Goal: Task Accomplishment & Management: Manage account settings

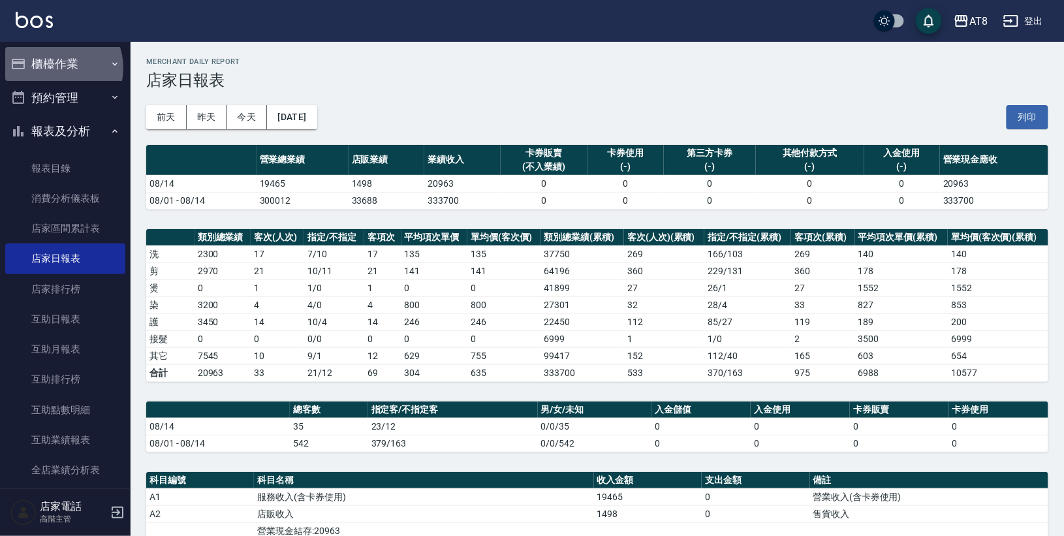
click at [55, 68] on button "櫃檯作業" at bounding box center [65, 64] width 120 height 34
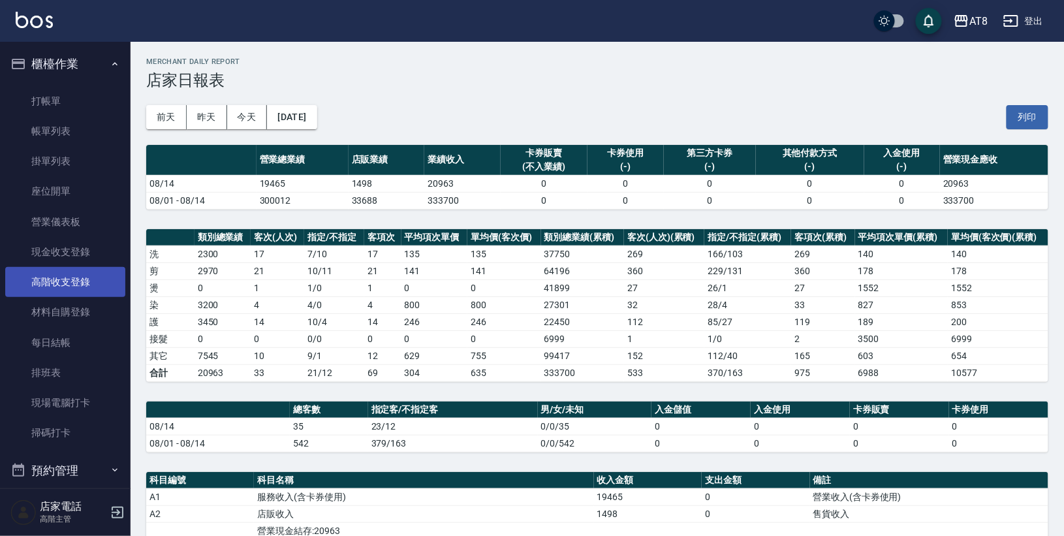
click at [61, 279] on link "高階收支登錄" at bounding box center [65, 282] width 120 height 30
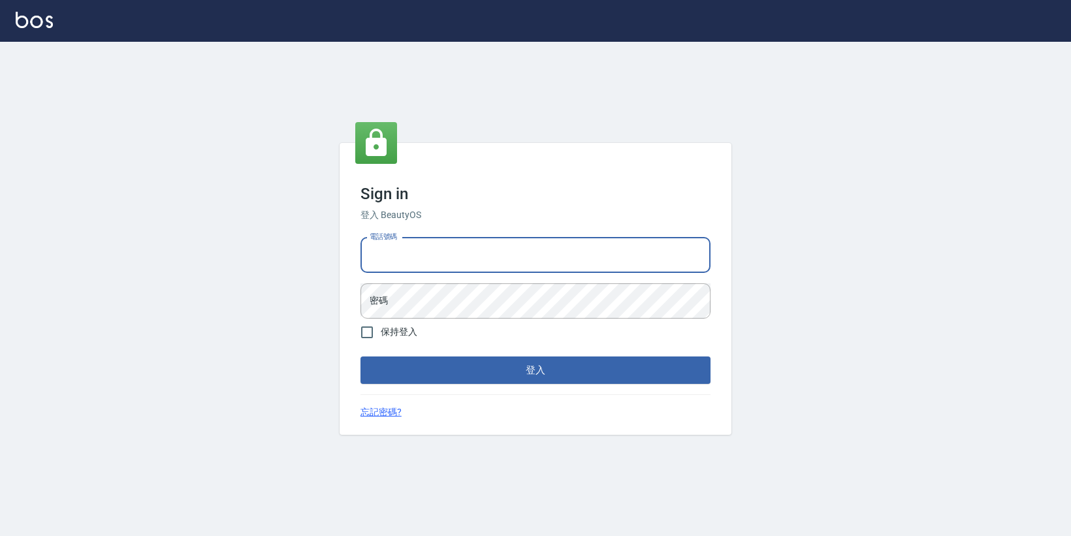
type input "0425151178"
click at [535, 373] on button "登入" at bounding box center [535, 370] width 350 height 27
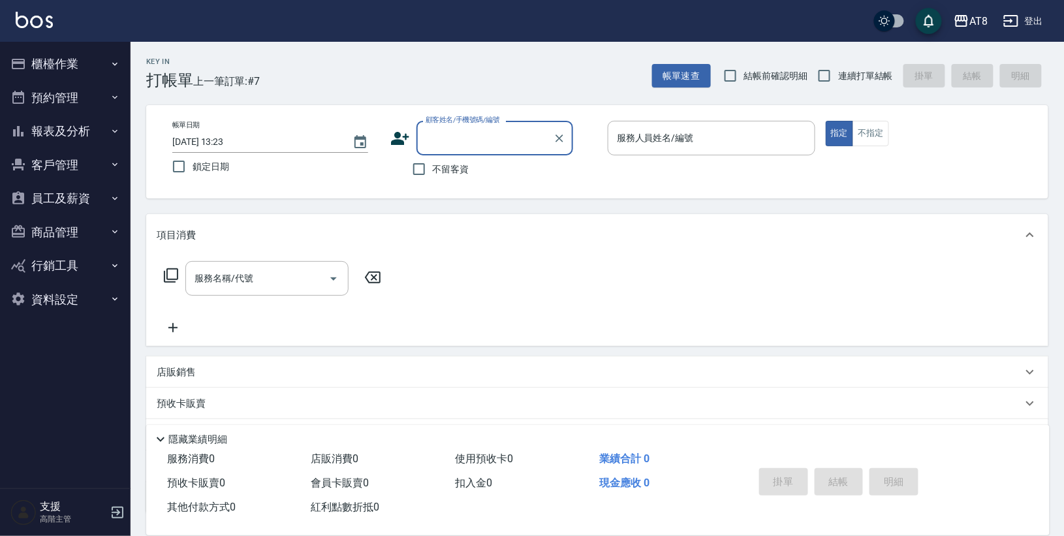
click at [71, 60] on button "櫃檯作業" at bounding box center [65, 64] width 120 height 34
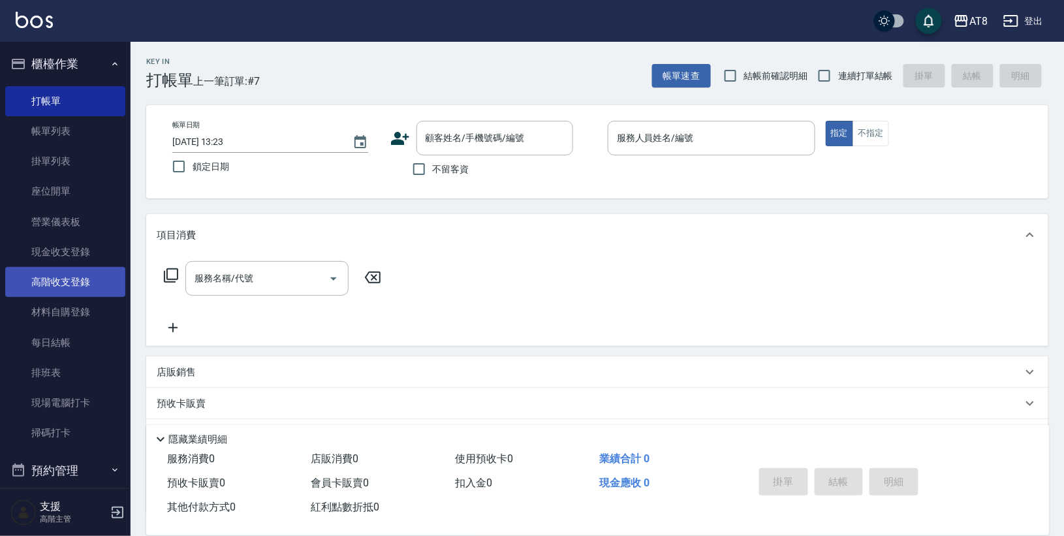
click at [92, 282] on link "高階收支登錄" at bounding box center [65, 282] width 120 height 30
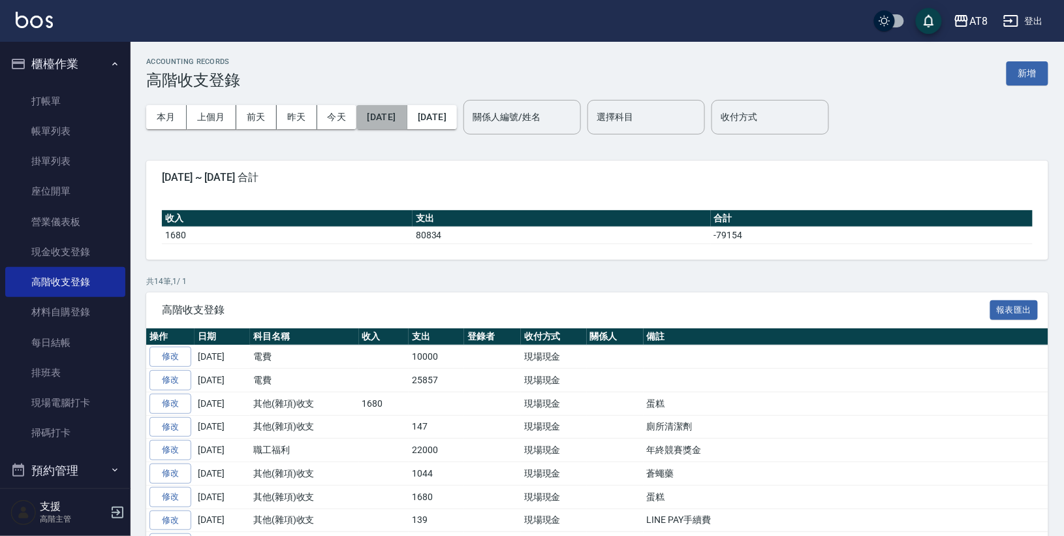
click at [407, 118] on button "[DATE]" at bounding box center [382, 117] width 50 height 24
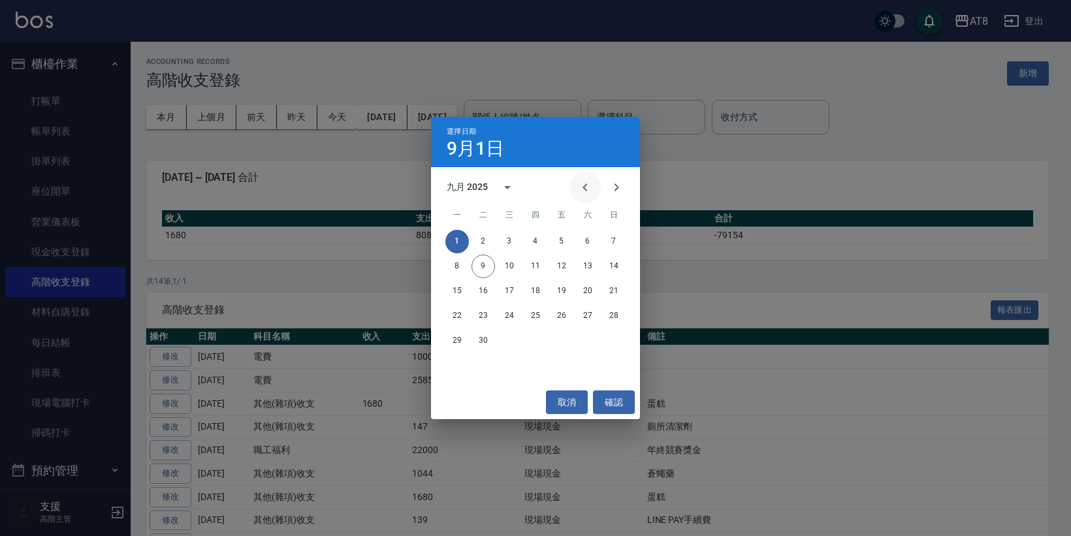
click at [585, 180] on icon "Previous month" at bounding box center [585, 188] width 16 height 16
click at [614, 346] on button "31" at bounding box center [614, 341] width 24 height 24
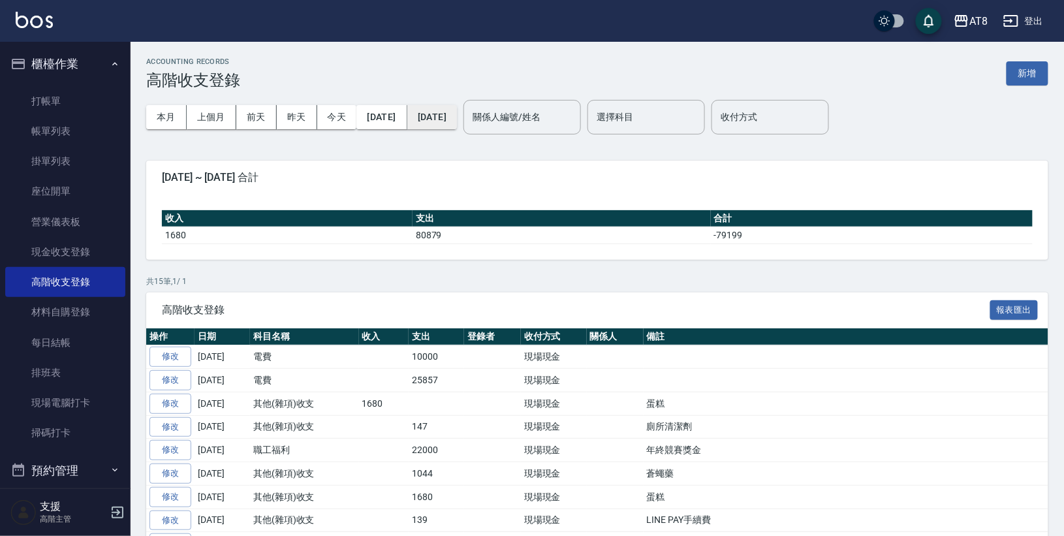
click at [457, 116] on button "2025/09/09" at bounding box center [432, 117] width 50 height 24
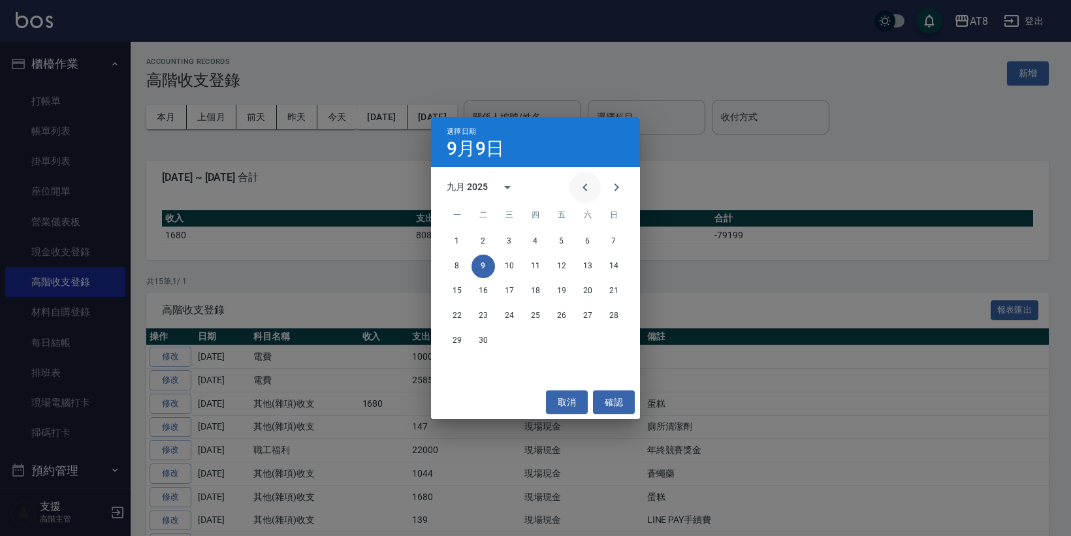
click at [583, 187] on icon "Previous month" at bounding box center [585, 188] width 16 height 16
click at [612, 334] on button "31" at bounding box center [614, 341] width 24 height 24
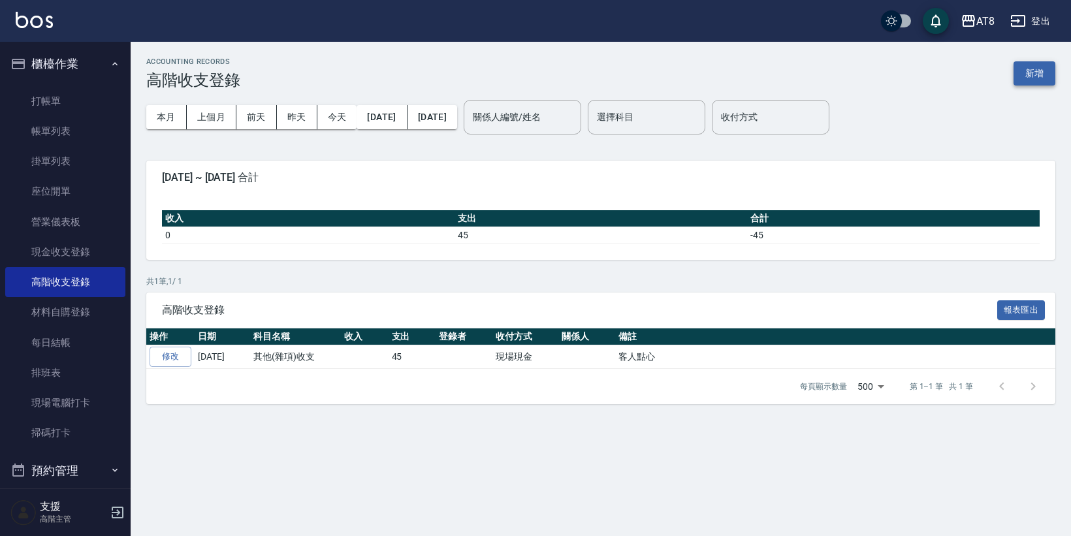
click at [1025, 74] on button "新增" at bounding box center [1034, 73] width 42 height 24
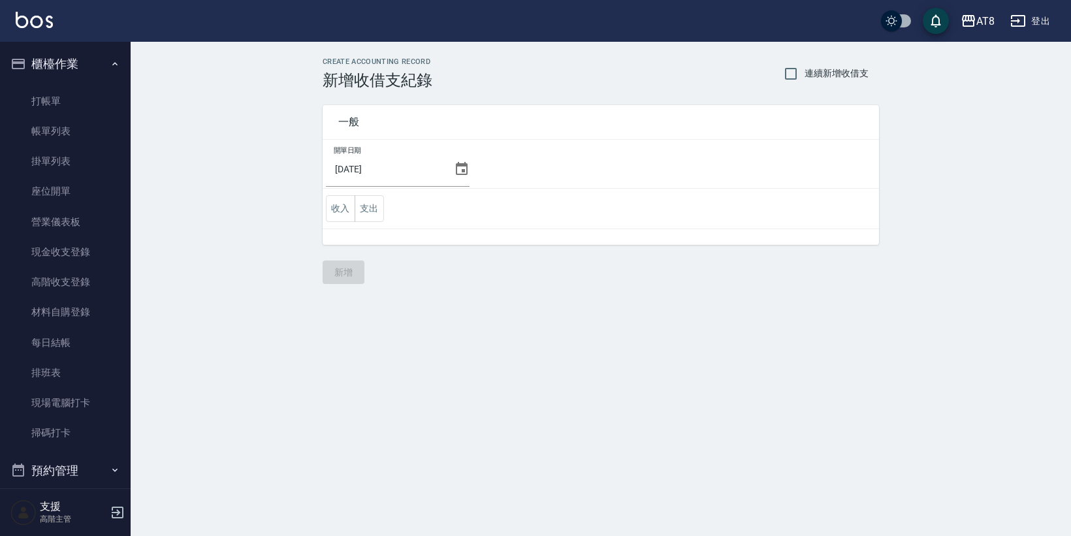
click at [469, 168] on icon at bounding box center [462, 169] width 16 height 16
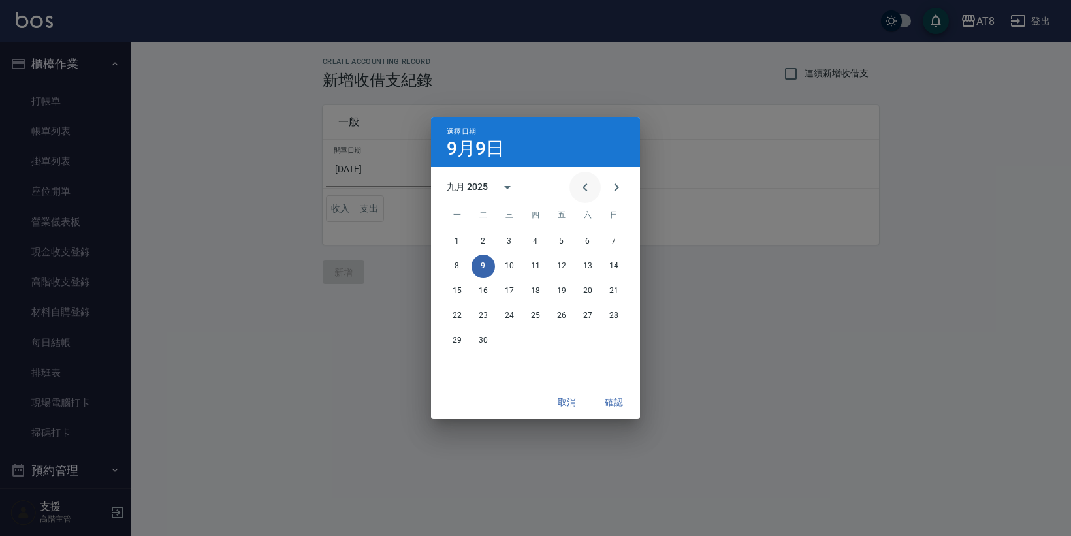
click at [581, 181] on icon "Previous month" at bounding box center [585, 188] width 16 height 16
click at [612, 338] on button "31" at bounding box center [614, 341] width 24 height 24
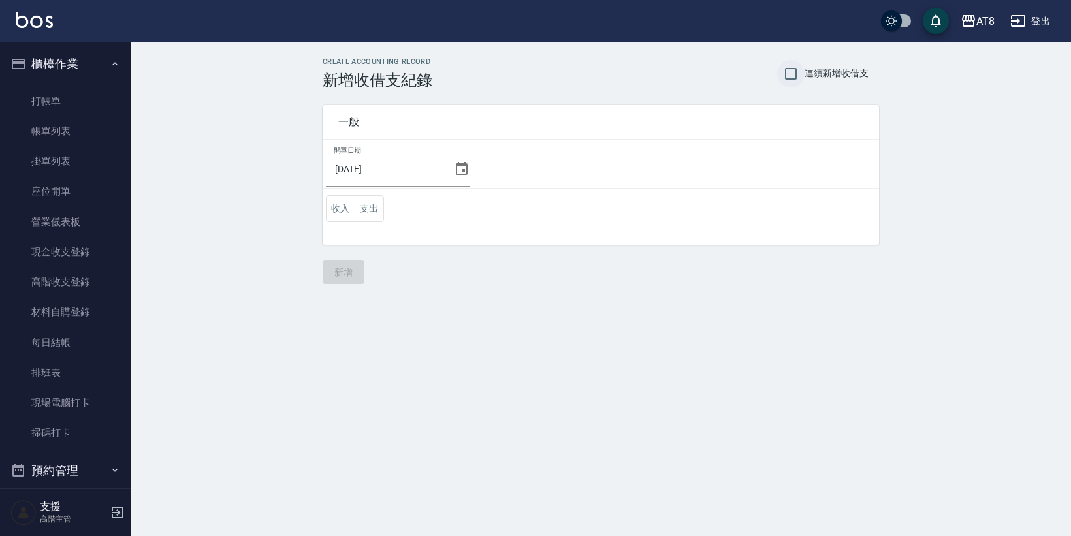
click at [786, 74] on input "連續新增收借支" at bounding box center [790, 73] width 27 height 27
checkbox input "true"
click at [936, 278] on div "CREATE ACCOUNTING RECORD 新增收借支紀錄 連續新增收借支 一般 開單日期 2025/08/31 收入 支出 新增" at bounding box center [601, 171] width 940 height 258
click at [369, 212] on button "支出" at bounding box center [369, 208] width 29 height 27
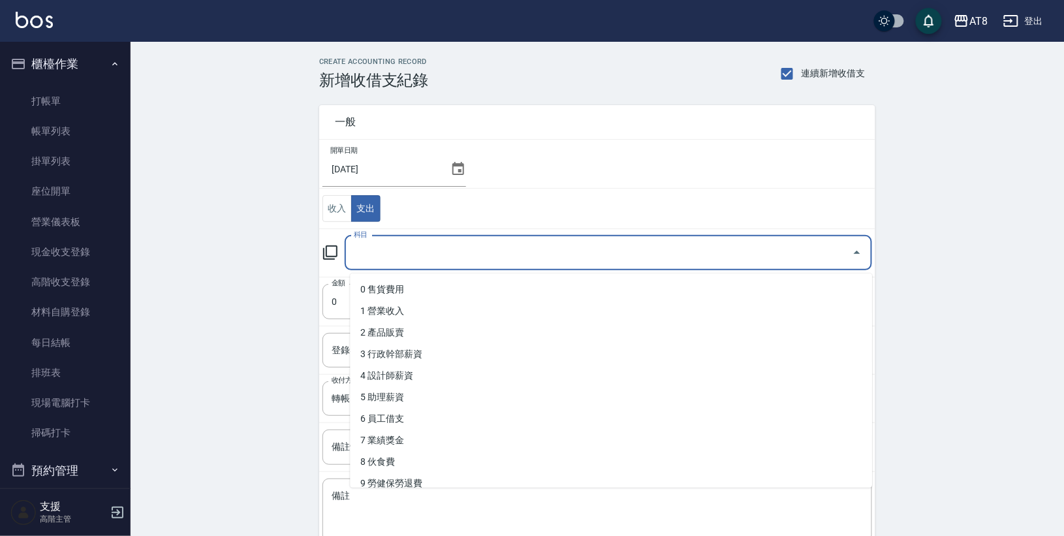
click at [405, 253] on input "科目" at bounding box center [599, 253] width 496 height 23
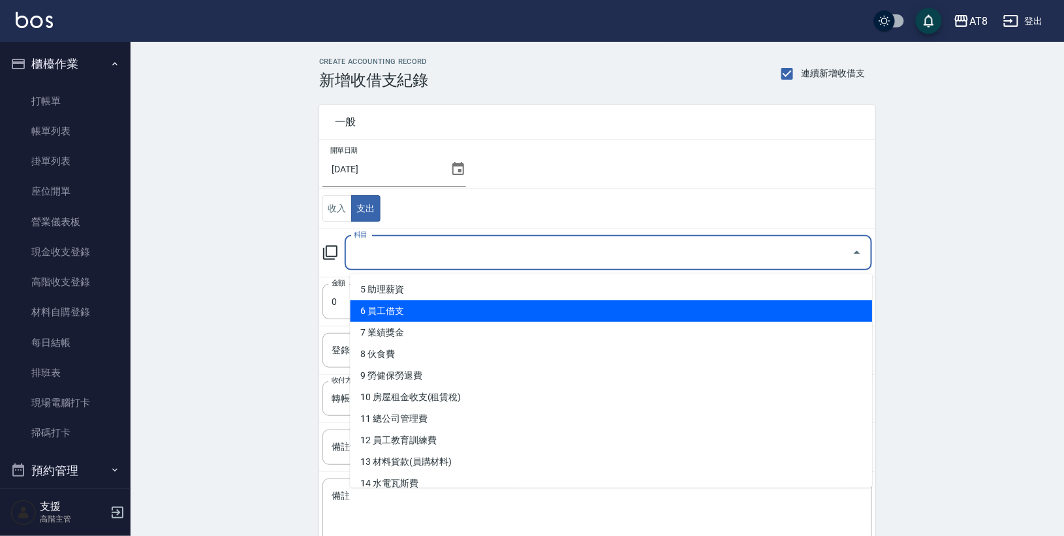
scroll to position [113, 0]
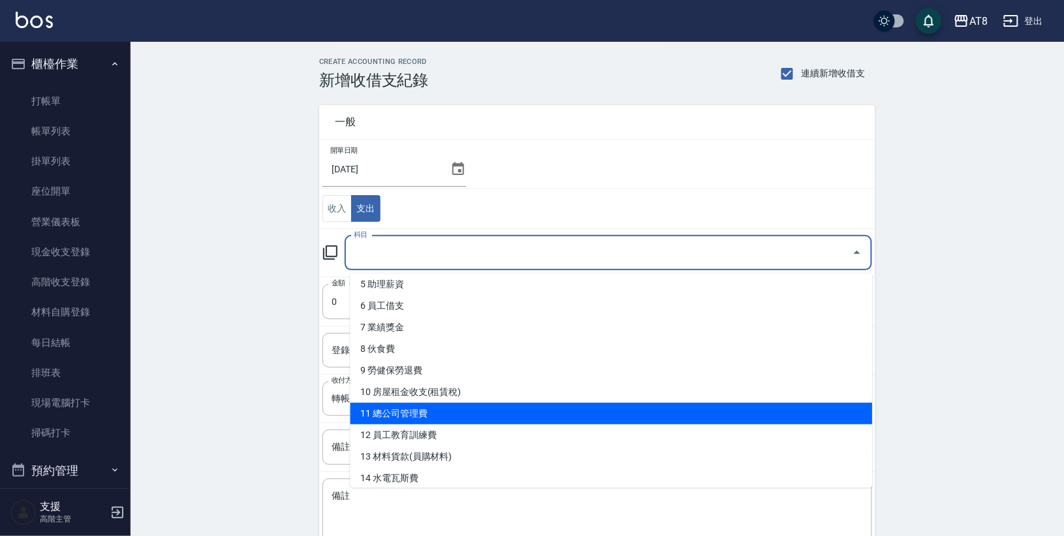
click at [448, 405] on li "11 總公司管理費" at bounding box center [612, 414] width 522 height 22
type input "11 總公司管理費"
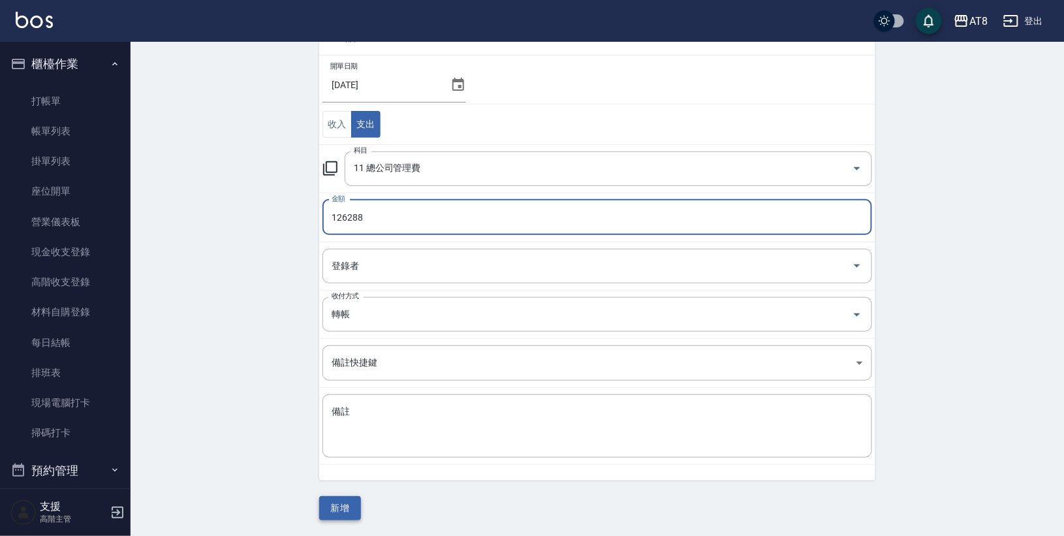
scroll to position [90, 0]
type input "126288"
click at [342, 513] on button "新增" at bounding box center [340, 508] width 42 height 24
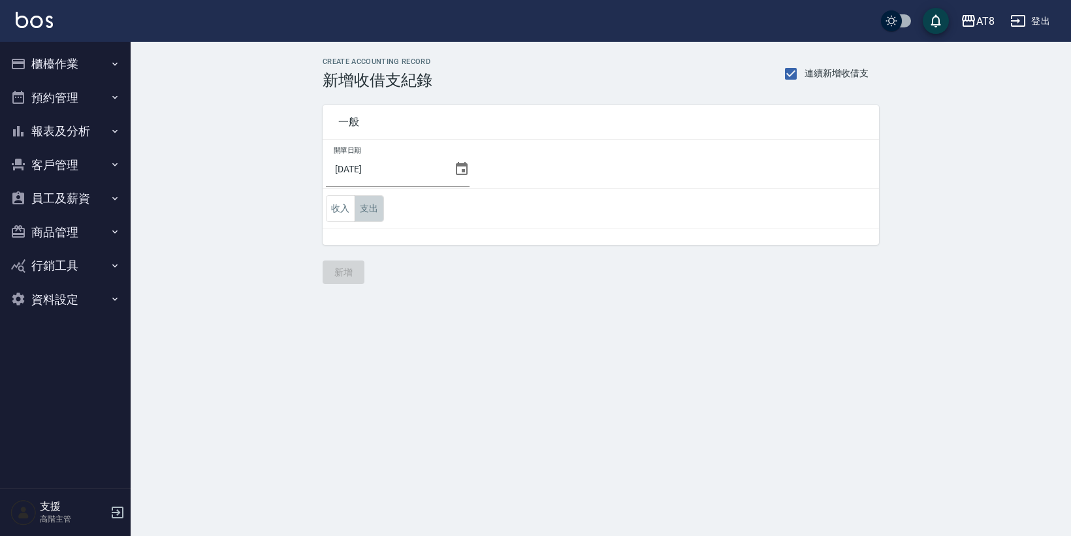
click at [374, 204] on button "支出" at bounding box center [369, 208] width 29 height 27
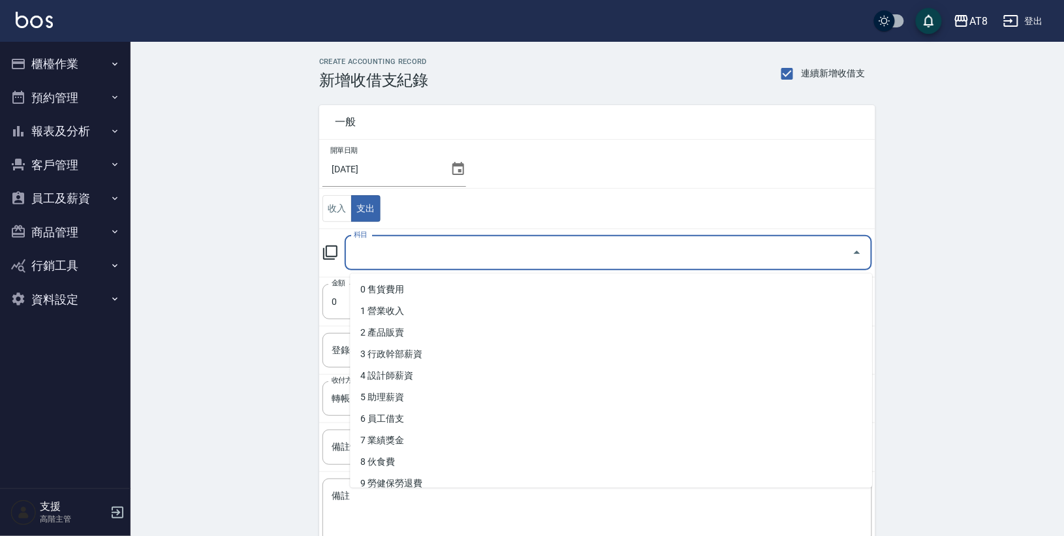
click at [379, 254] on input "科目" at bounding box center [599, 253] width 496 height 23
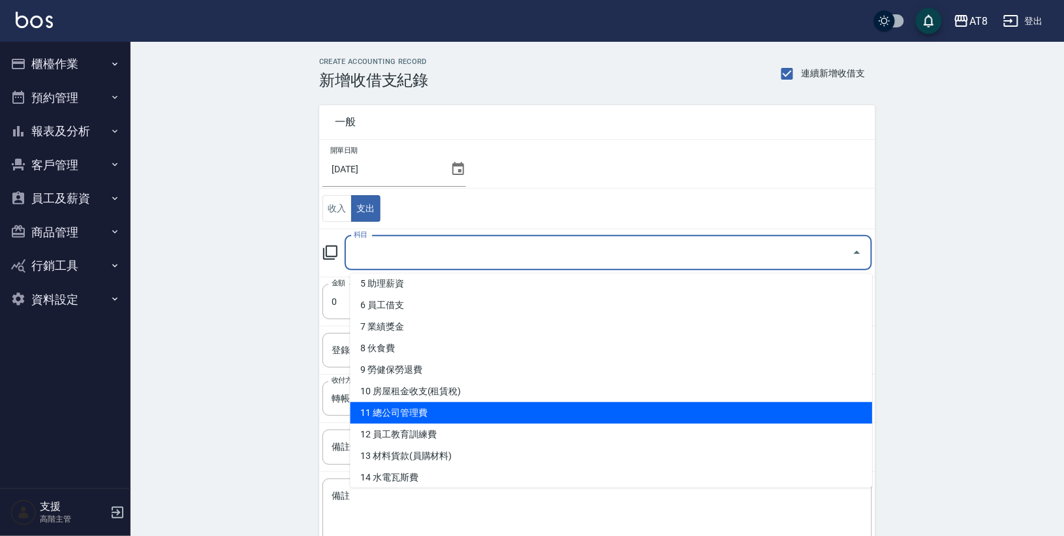
scroll to position [131, 0]
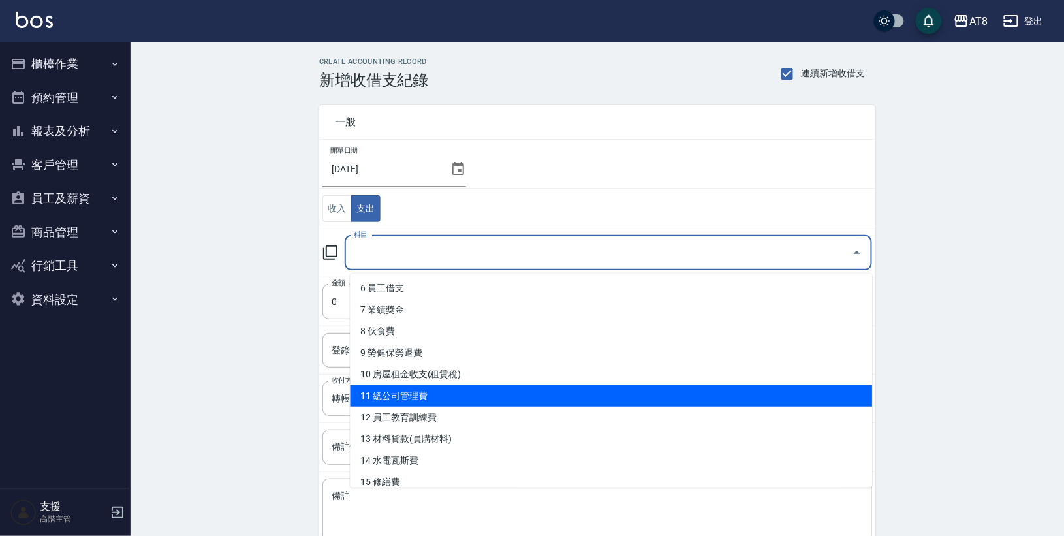
click at [424, 389] on li "11 總公司管理費" at bounding box center [612, 396] width 522 height 22
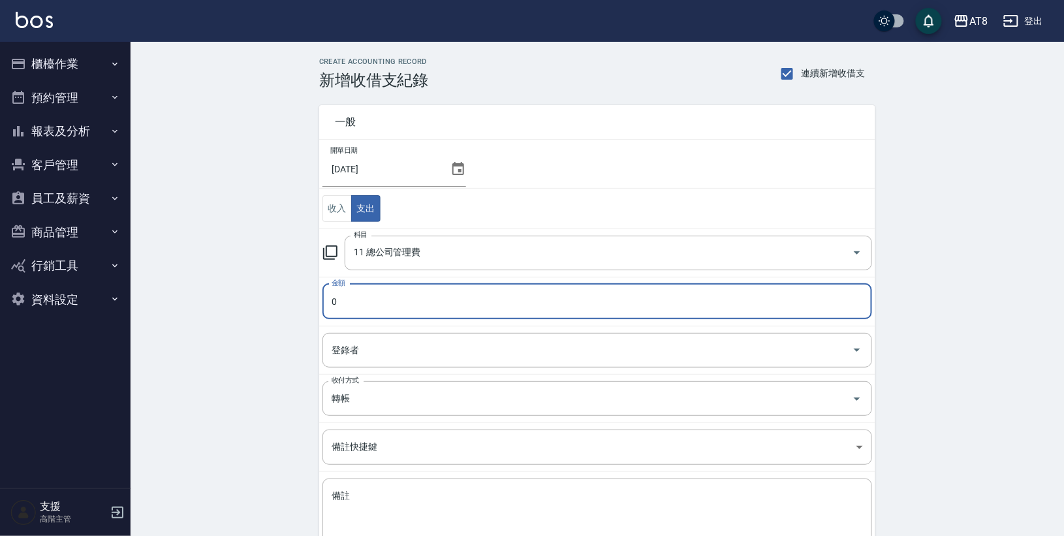
type input "11 總公司管理費"
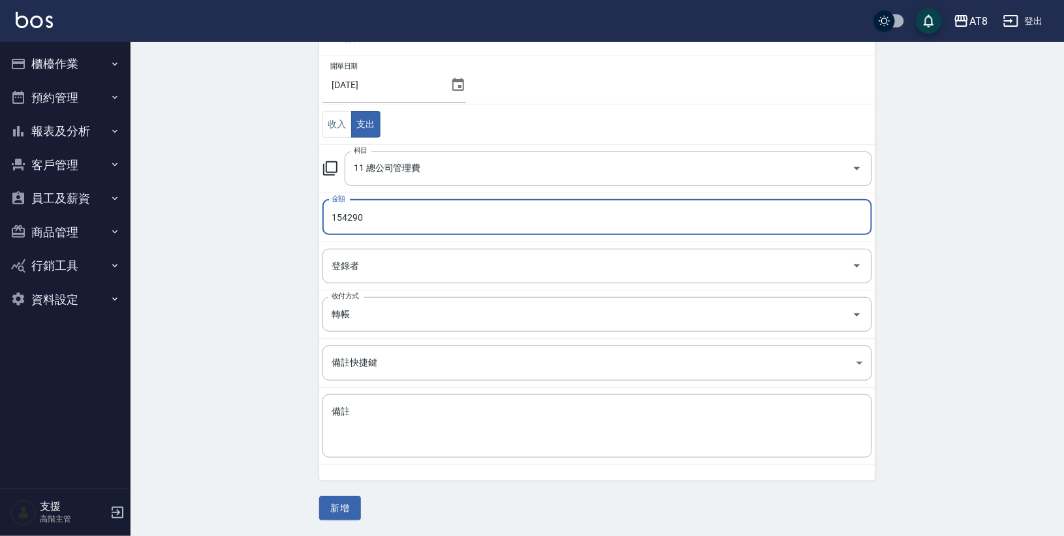
scroll to position [90, 0]
type input "154290"
click at [345, 500] on button "新增" at bounding box center [340, 508] width 42 height 24
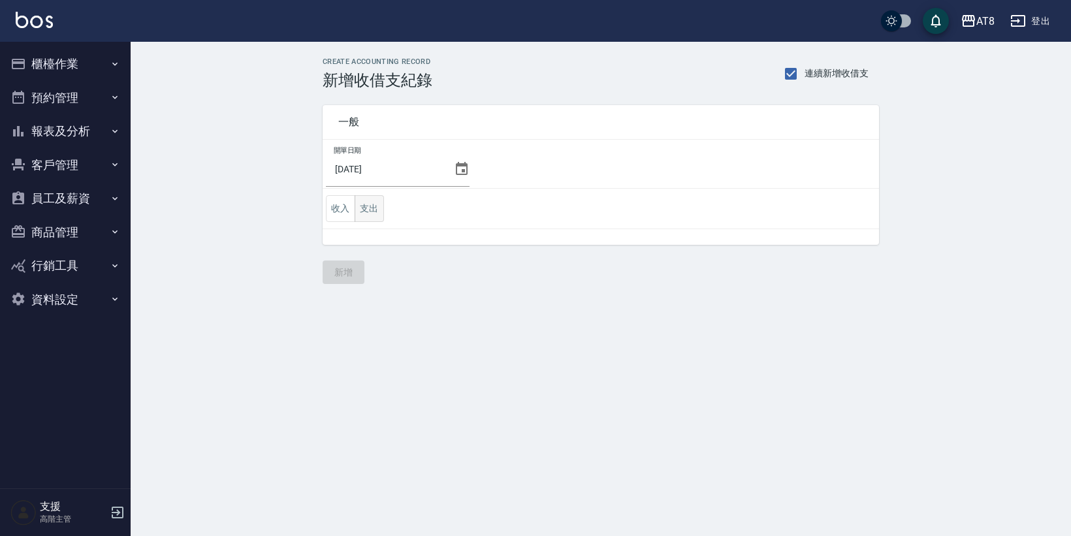
click at [366, 213] on button "支出" at bounding box center [369, 208] width 29 height 27
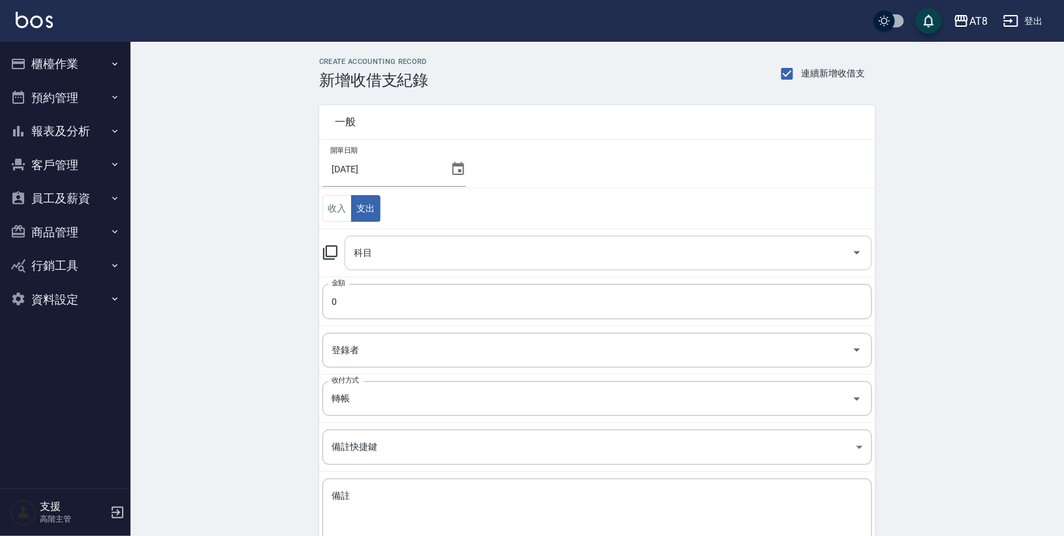
click at [377, 251] on div "科目 科目" at bounding box center [609, 253] width 528 height 35
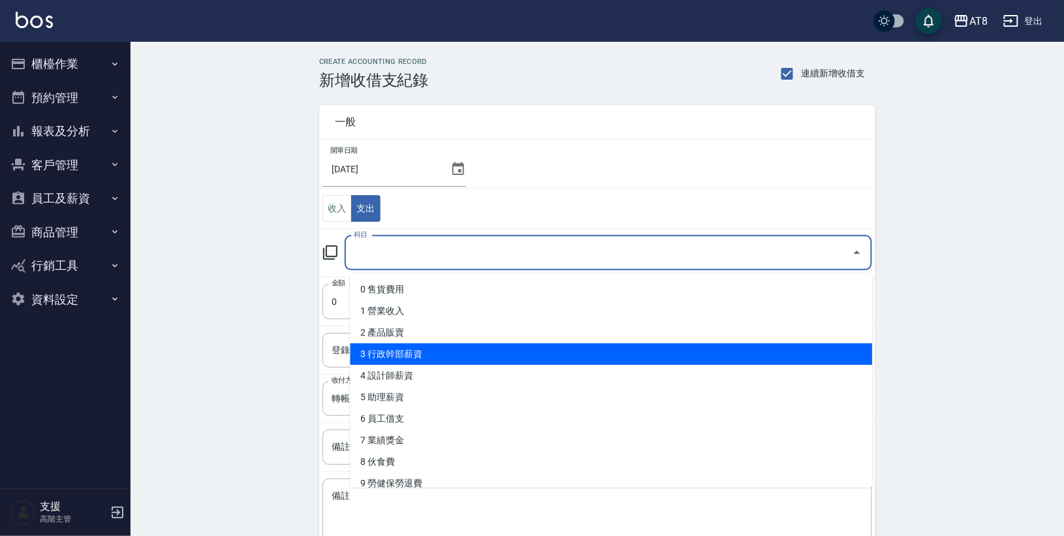
click at [408, 362] on li "3 行政幹部薪資" at bounding box center [612, 354] width 522 height 22
type input "3 行政幹部薪資"
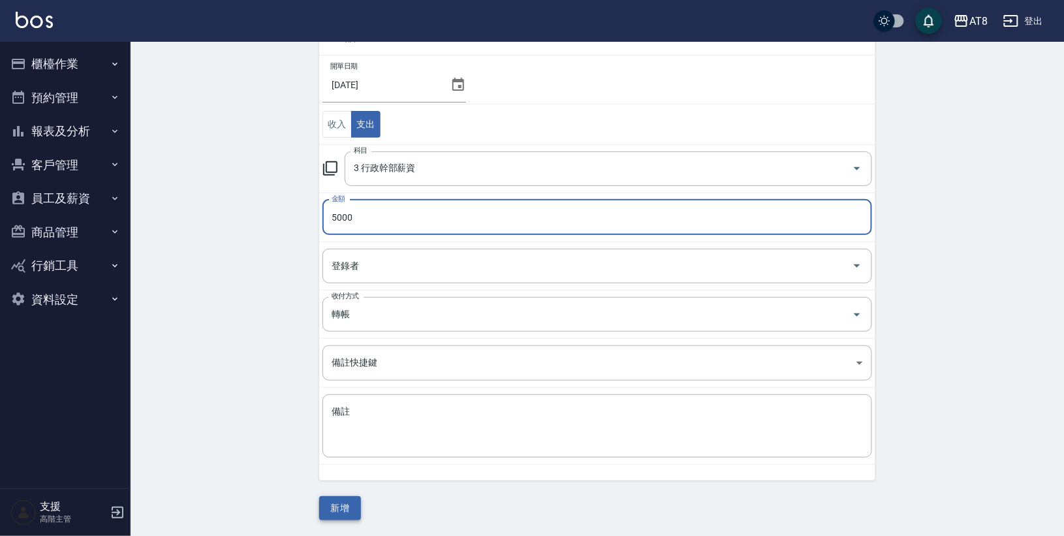
scroll to position [90, 0]
type input "5000"
click at [335, 503] on button "新增" at bounding box center [340, 508] width 42 height 24
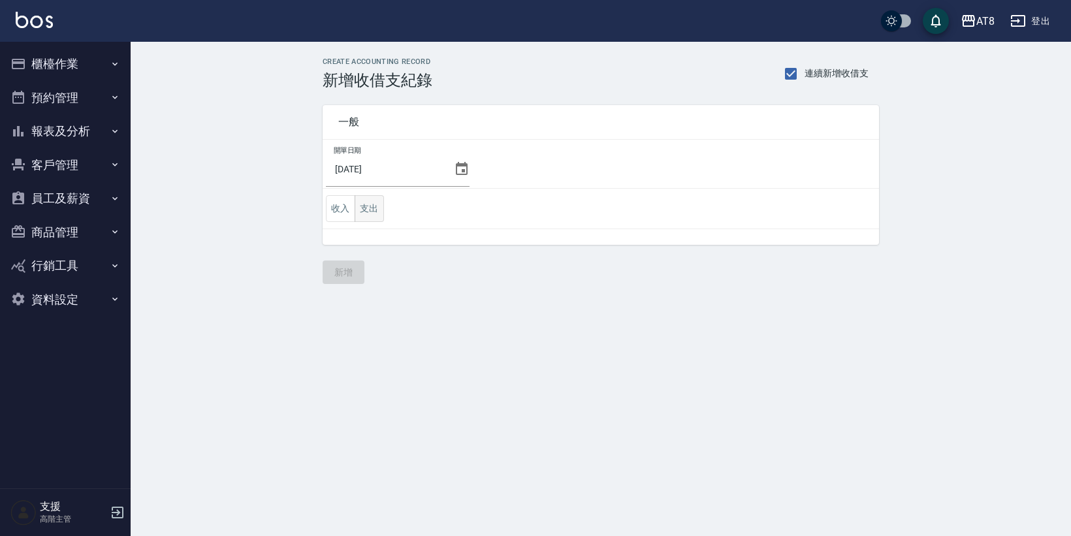
click at [376, 212] on button "支出" at bounding box center [369, 208] width 29 height 27
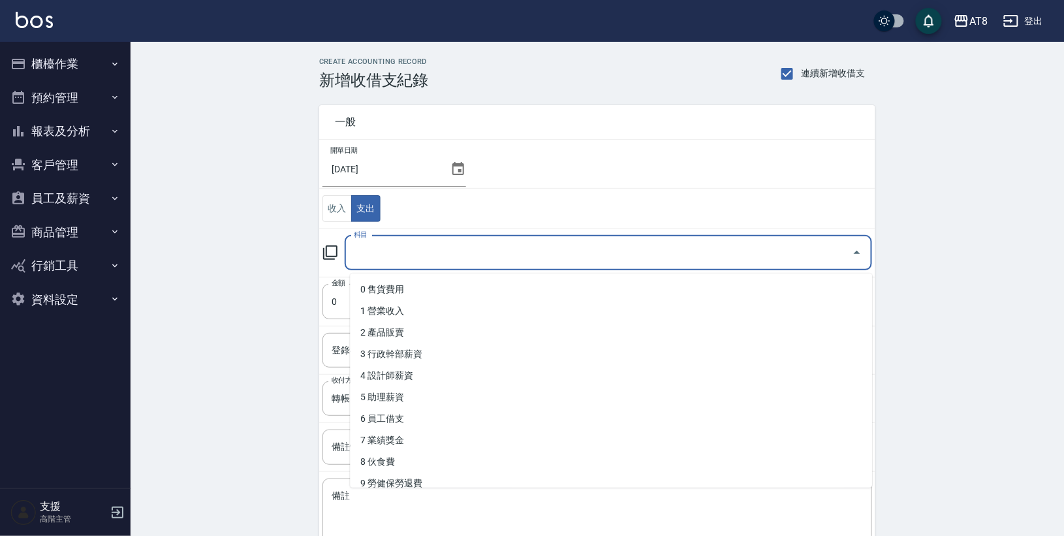
click at [389, 251] on input "科目" at bounding box center [599, 253] width 496 height 23
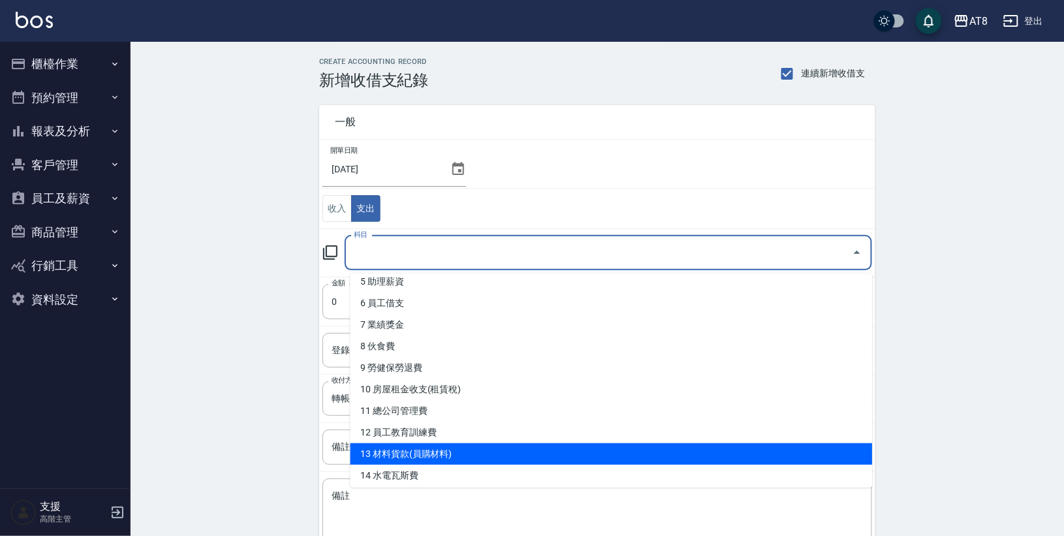
scroll to position [118, 0]
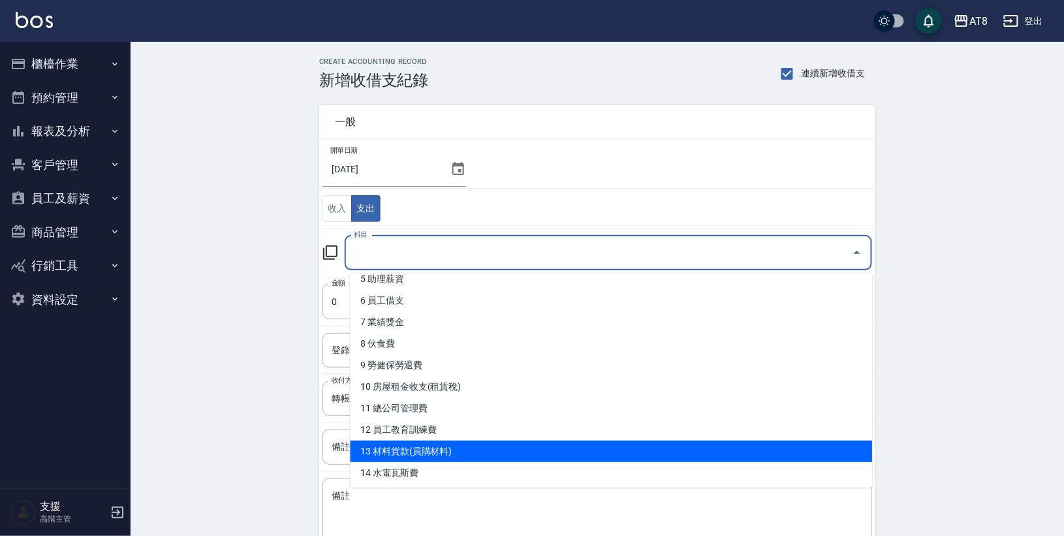
click at [422, 441] on li "13 材料貨款(員購材料)" at bounding box center [612, 452] width 522 height 22
type input "13 材料貨款(員購材料)"
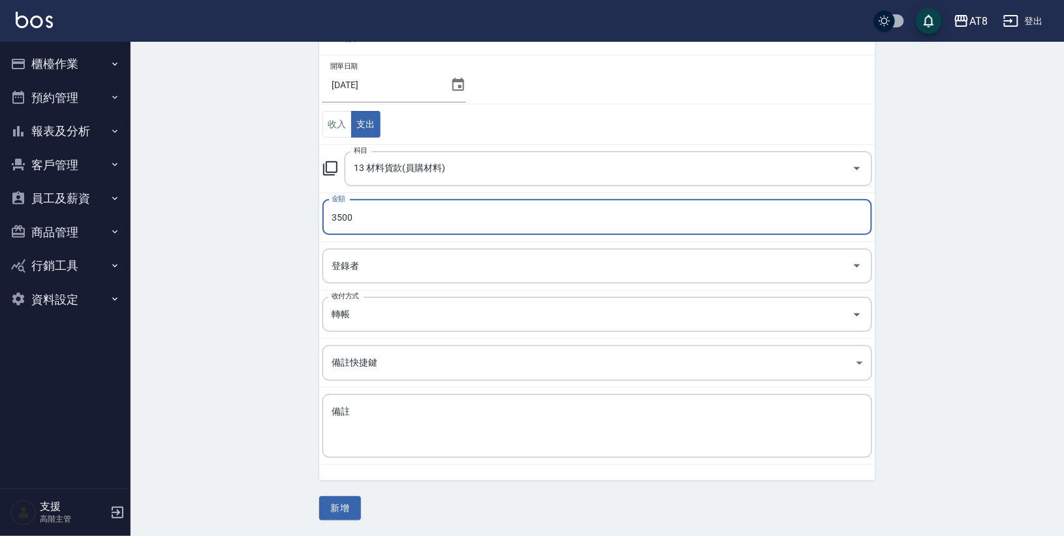
scroll to position [90, 0]
type input "3500"
click at [347, 508] on button "新增" at bounding box center [340, 508] width 42 height 24
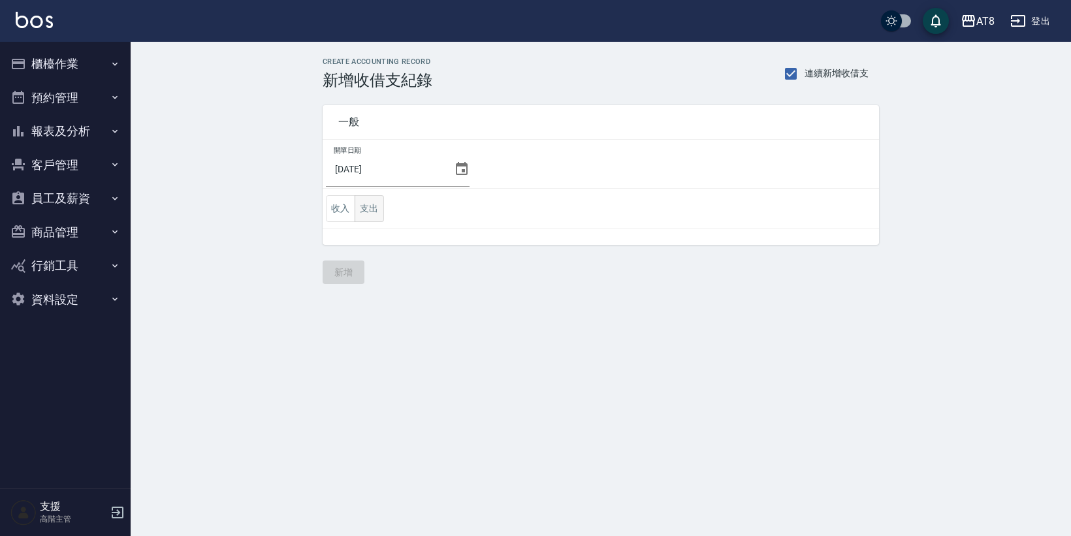
click at [381, 212] on button "支出" at bounding box center [369, 208] width 29 height 27
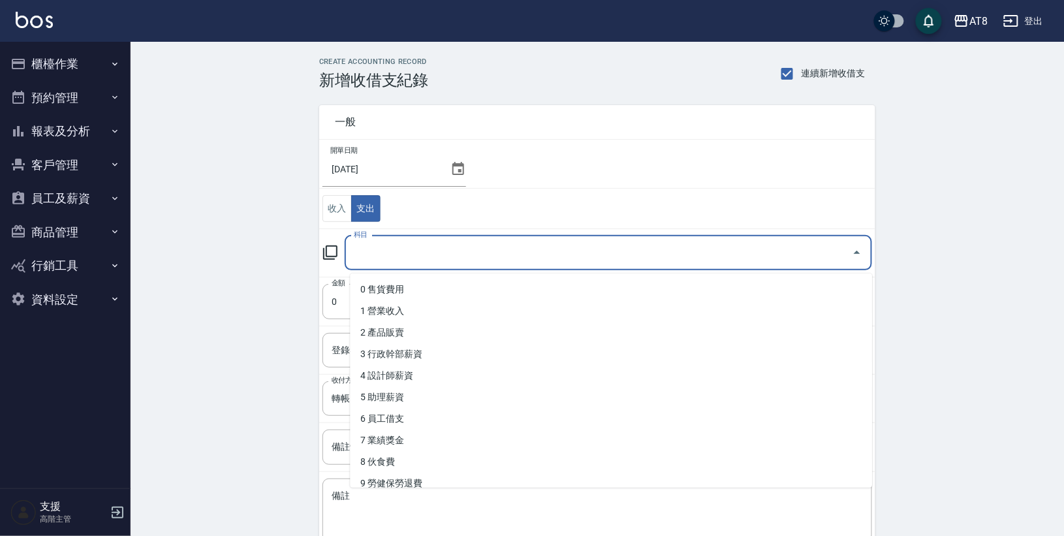
click at [385, 254] on input "科目" at bounding box center [599, 253] width 496 height 23
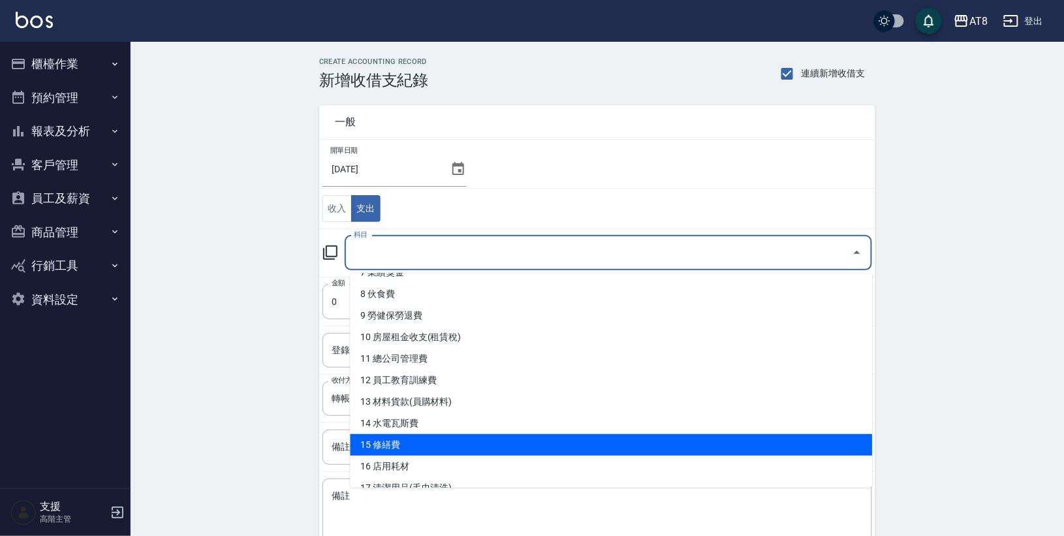
scroll to position [162, 0]
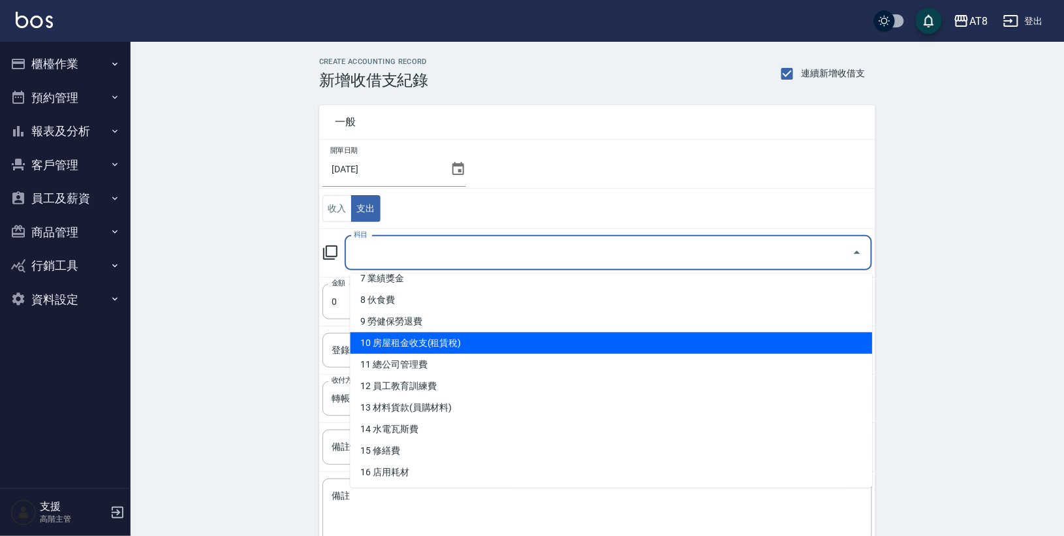
click at [434, 336] on li "10 房屋租金收支(租賃稅)" at bounding box center [612, 343] width 522 height 22
type input "10 房屋租金收支(租賃稅)"
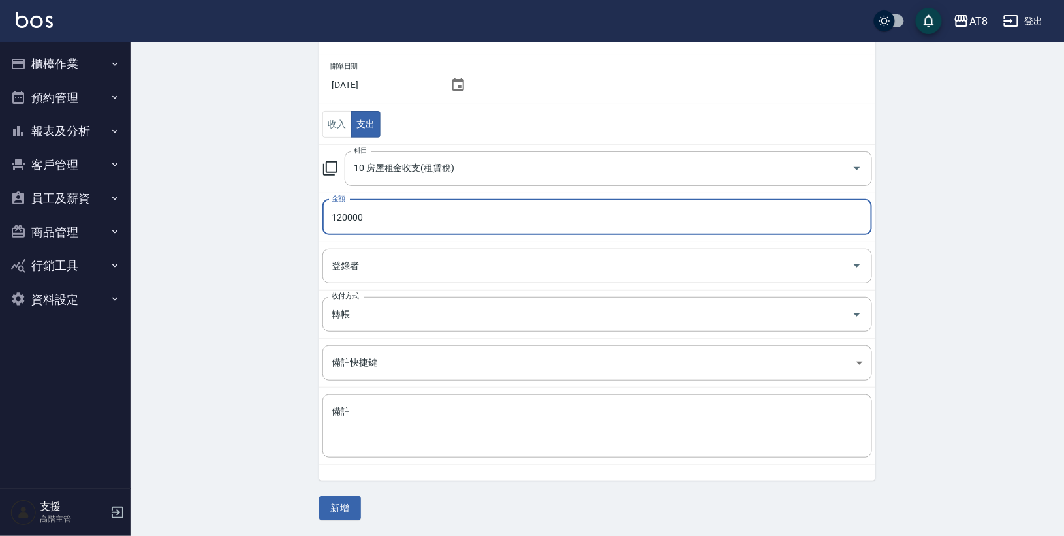
scroll to position [90, 0]
type input "120000"
click at [333, 517] on button "新增" at bounding box center [340, 508] width 42 height 24
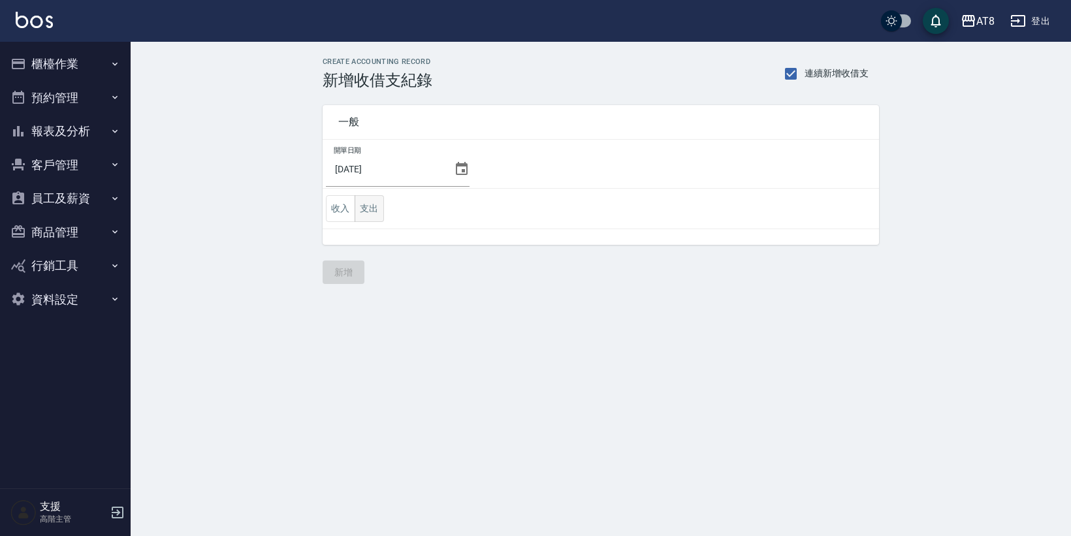
click at [372, 210] on button "支出" at bounding box center [369, 208] width 29 height 27
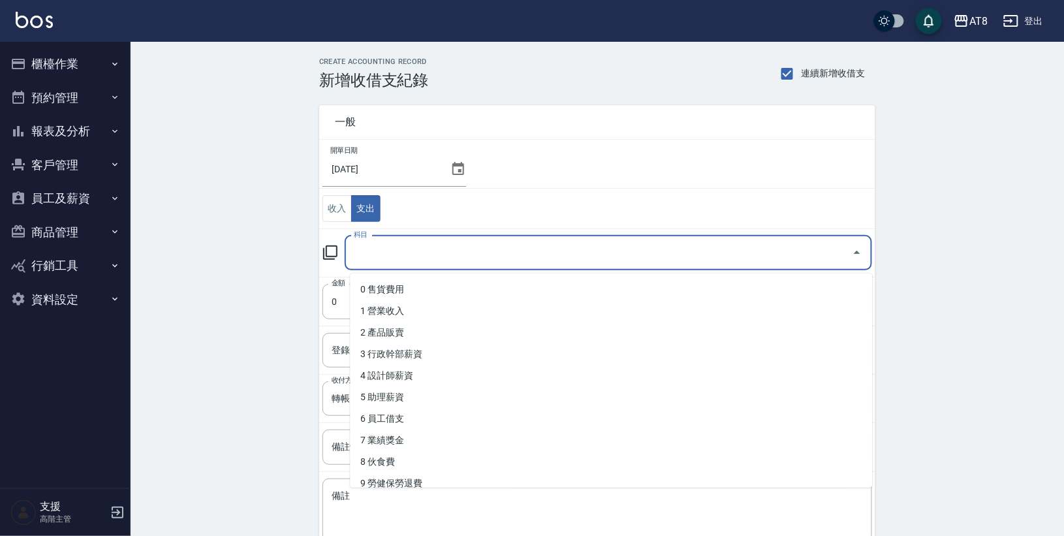
click at [387, 251] on input "科目" at bounding box center [599, 253] width 496 height 23
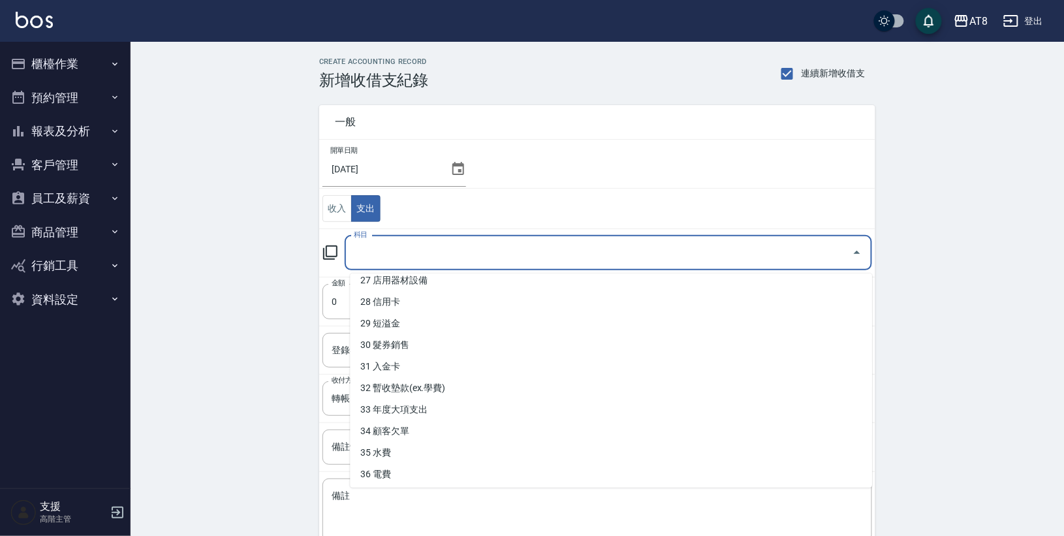
scroll to position [590, 0]
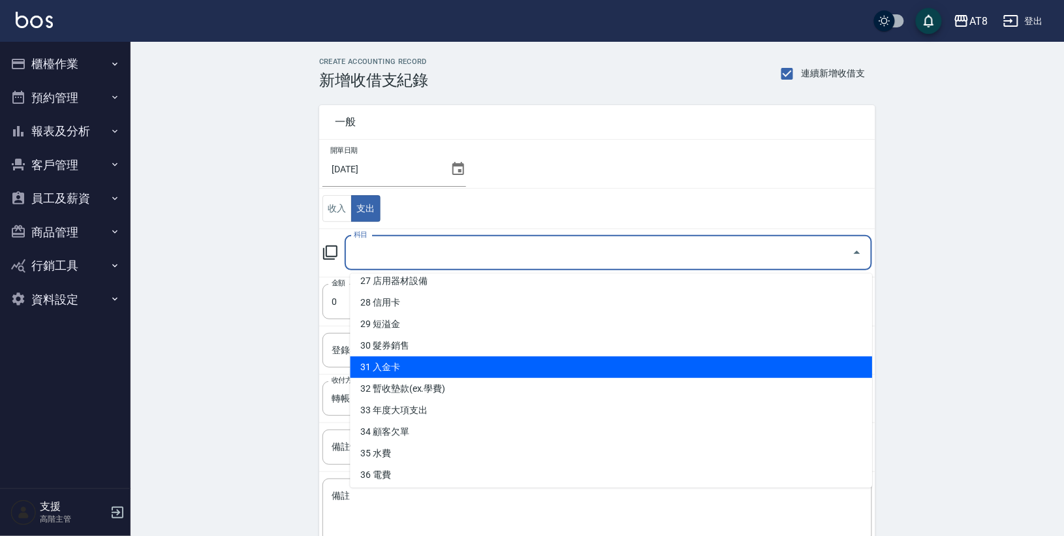
click at [426, 357] on li "31 入金卡" at bounding box center [612, 368] width 522 height 22
type input "31 入金卡"
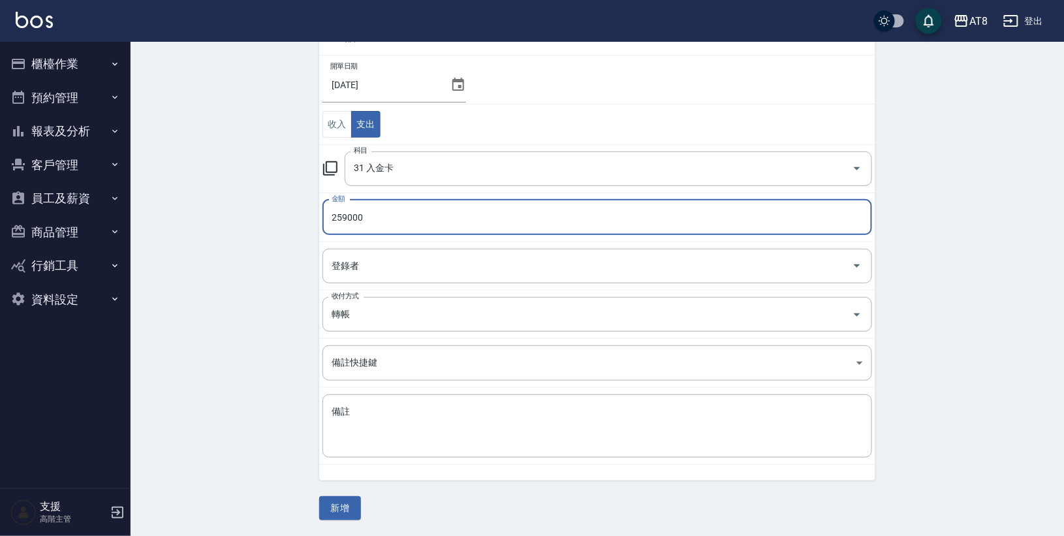
scroll to position [90, 0]
type input "259000"
click at [348, 508] on button "新增" at bounding box center [340, 508] width 42 height 24
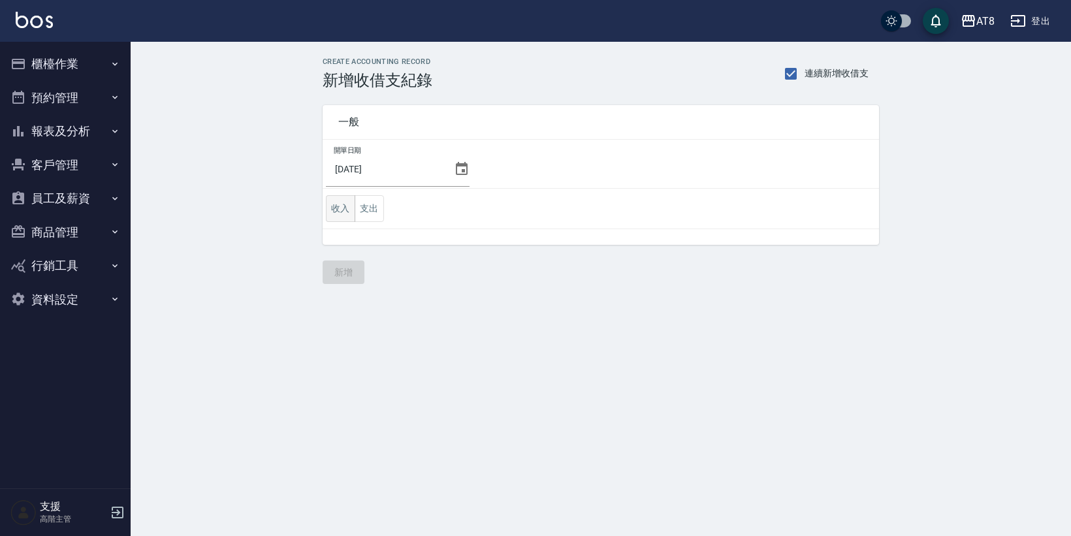
click at [345, 213] on button "收入" at bounding box center [340, 208] width 29 height 27
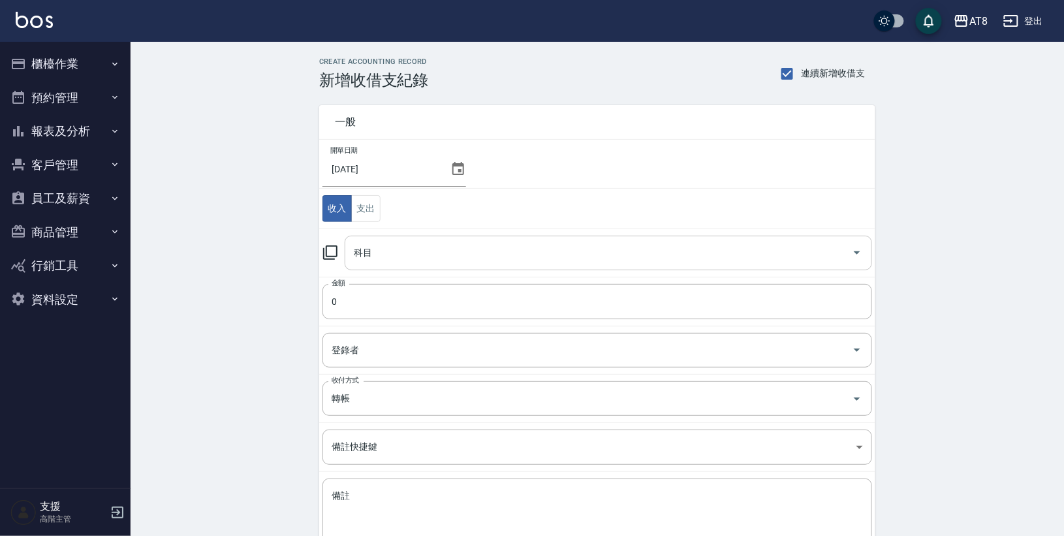
click at [390, 244] on div "科目" at bounding box center [609, 253] width 528 height 35
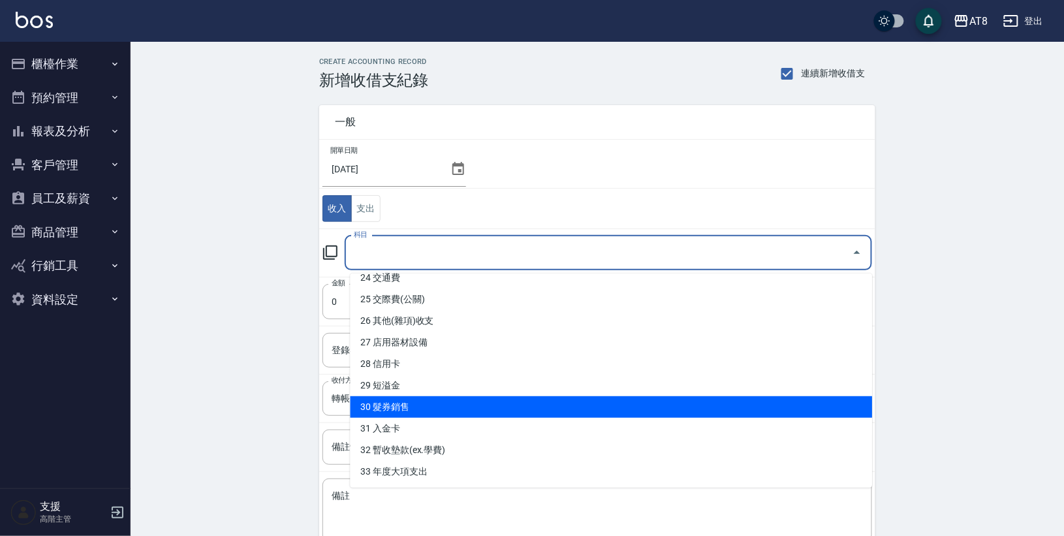
scroll to position [528, 0]
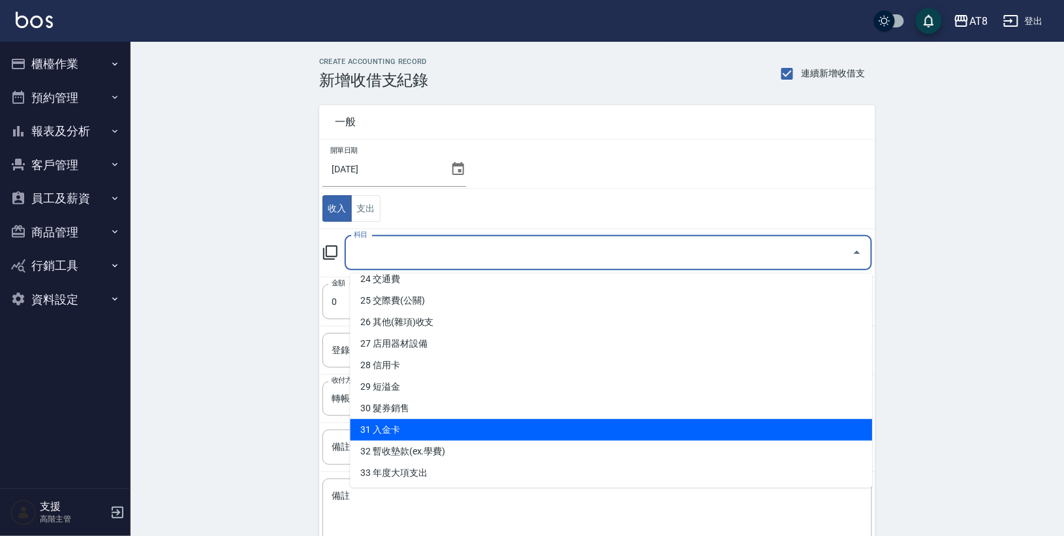
click at [389, 419] on li "31 入金卡" at bounding box center [612, 430] width 522 height 22
type input "31 入金卡"
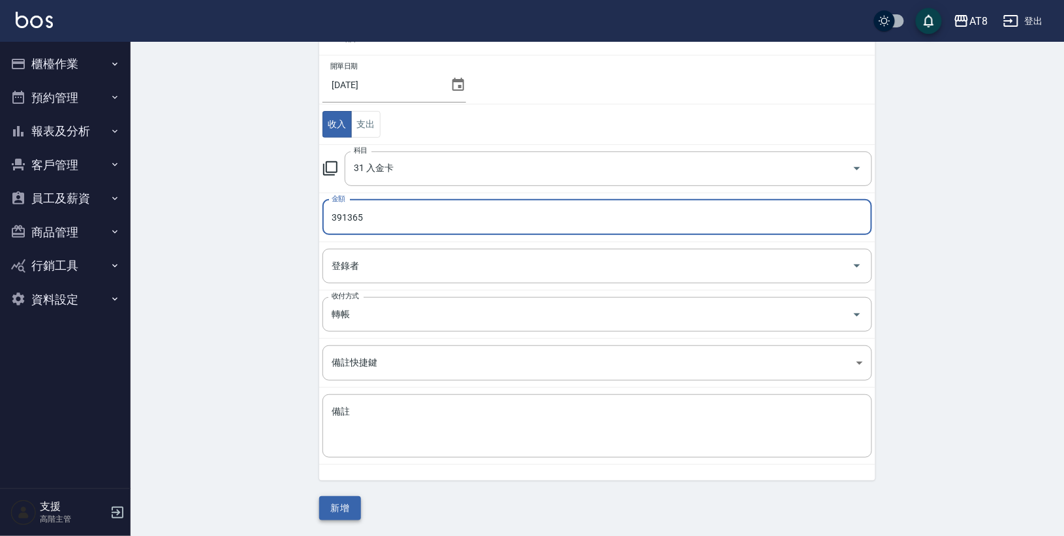
scroll to position [90, 0]
type input "391365"
click at [354, 506] on button "新增" at bounding box center [340, 508] width 42 height 24
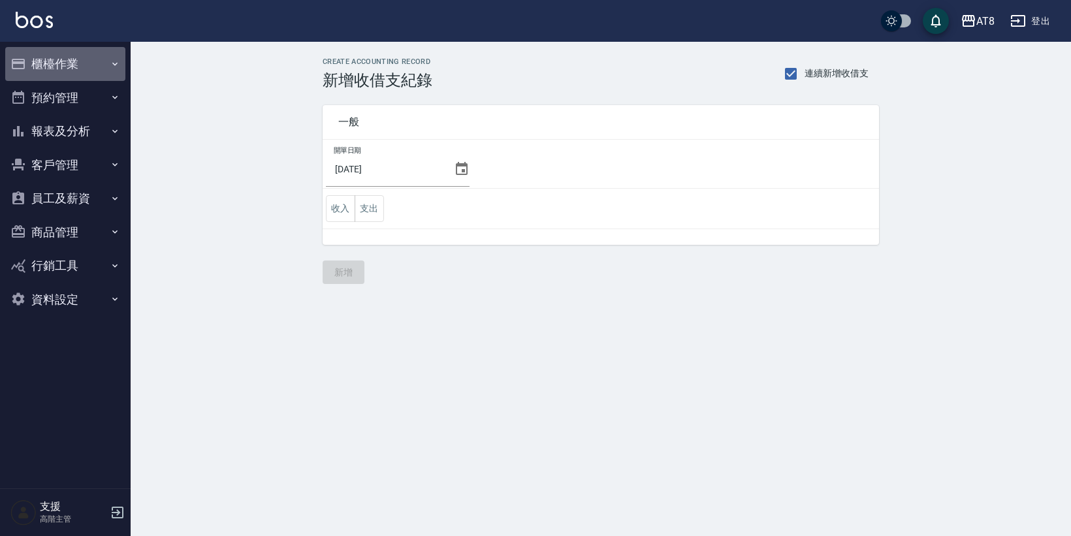
click at [94, 61] on button "櫃檯作業" at bounding box center [65, 64] width 120 height 34
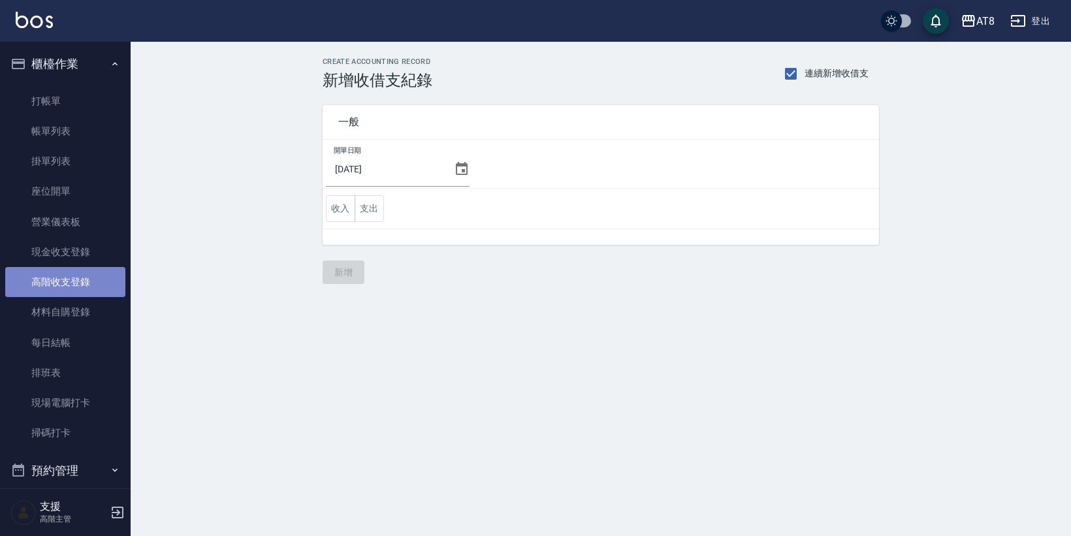
click at [71, 278] on link "高階收支登錄" at bounding box center [65, 282] width 120 height 30
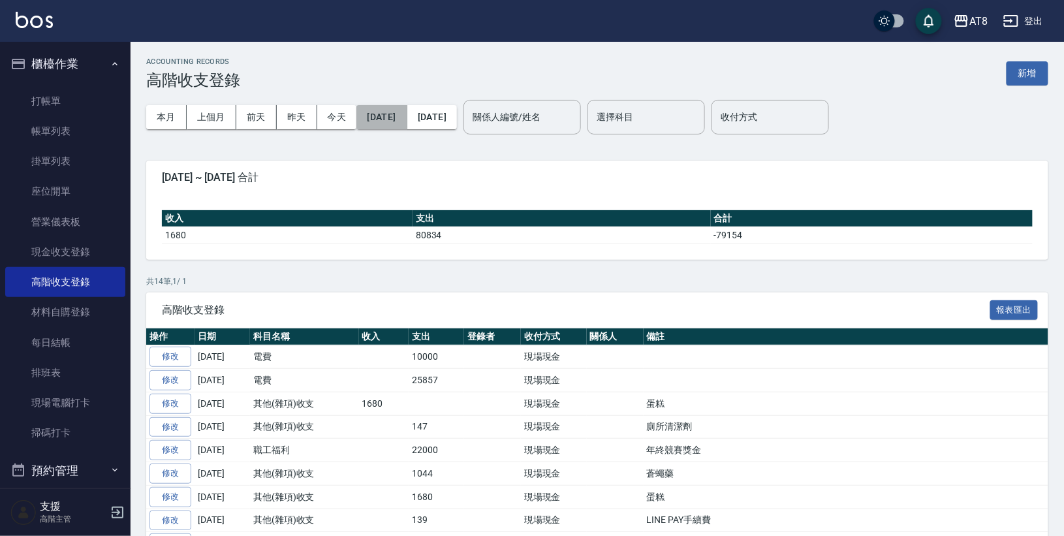
click at [389, 123] on button "[DATE]" at bounding box center [382, 117] width 50 height 24
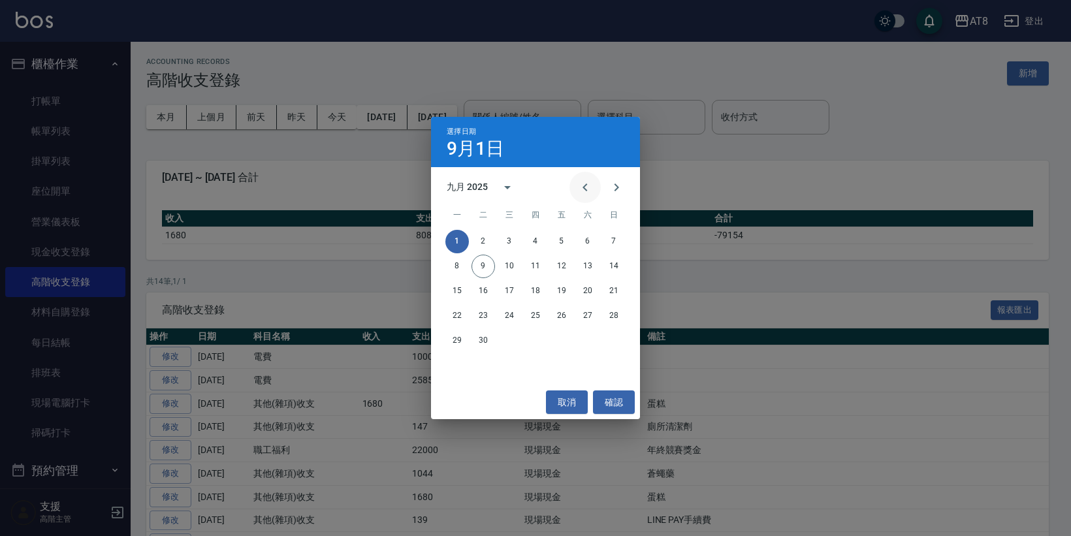
click at [583, 185] on icon "Previous month" at bounding box center [585, 188] width 16 height 16
click at [609, 341] on button "31" at bounding box center [614, 341] width 24 height 24
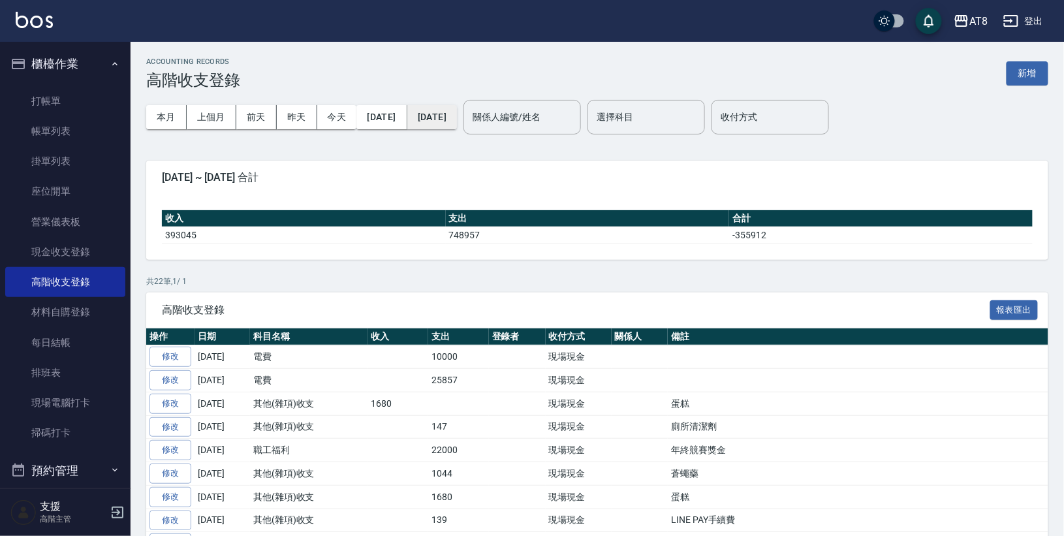
click at [457, 113] on button "[DATE]" at bounding box center [432, 117] width 50 height 24
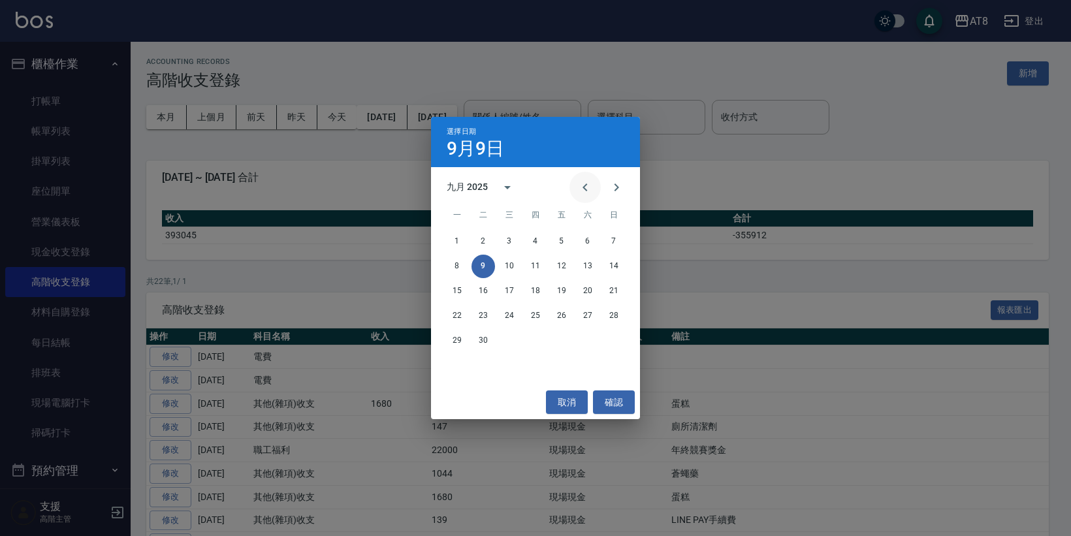
click at [577, 199] on button "Previous month" at bounding box center [584, 187] width 31 height 31
click at [612, 345] on button "31" at bounding box center [614, 341] width 24 height 24
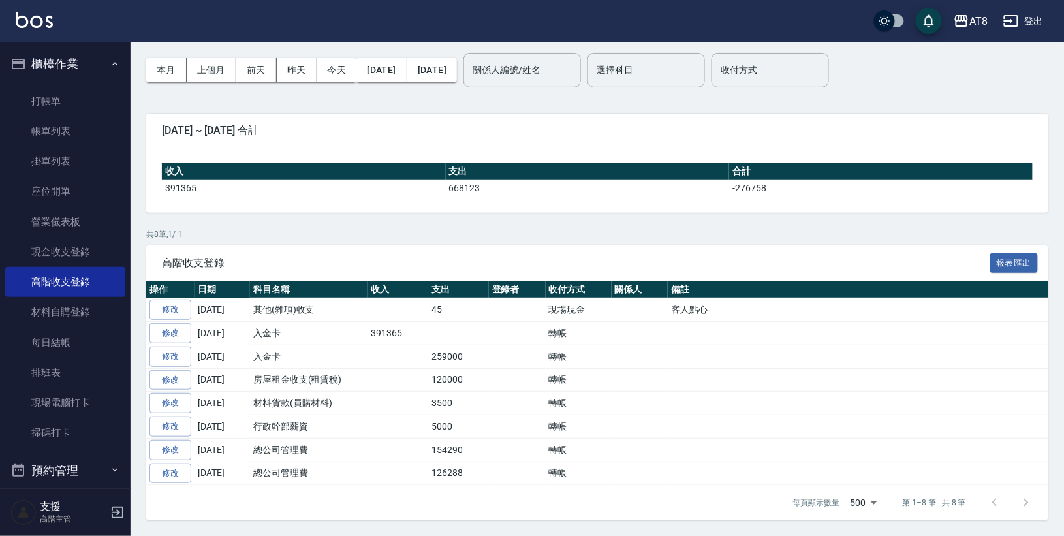
scroll to position [55, 0]
click at [64, 328] on link "每日結帳" at bounding box center [65, 343] width 120 height 30
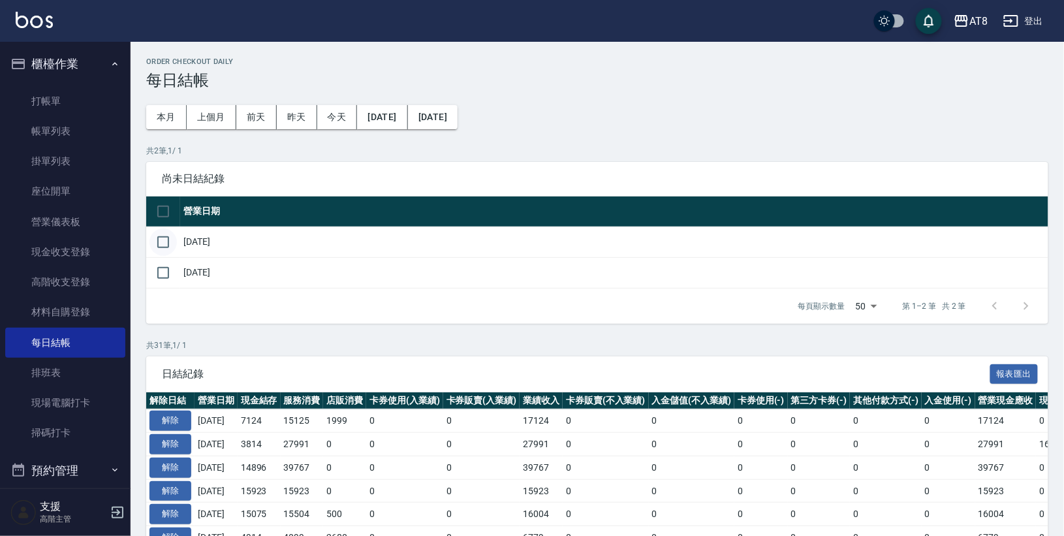
click at [168, 242] on input "checkbox" at bounding box center [163, 242] width 27 height 27
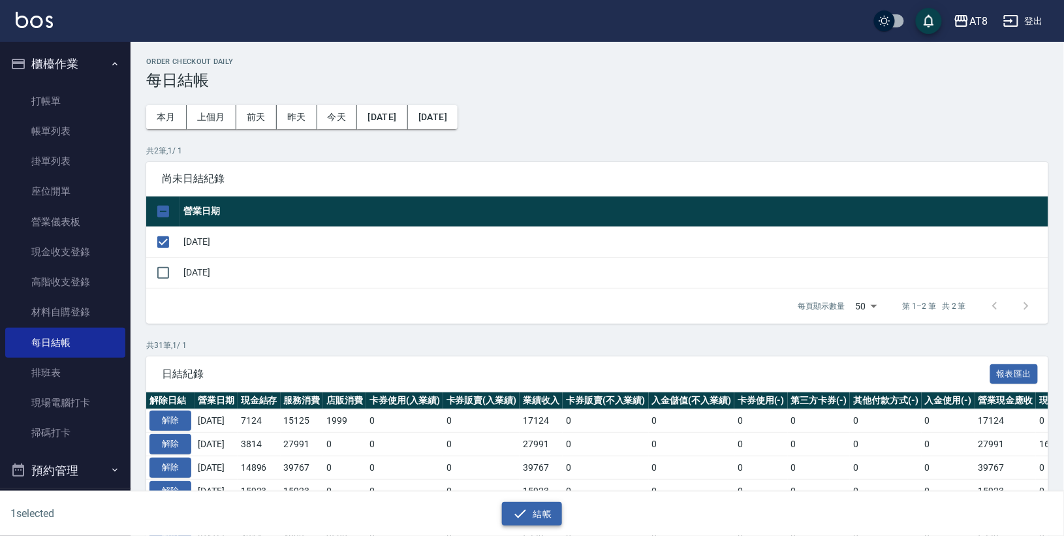
click at [537, 517] on button "結帳" at bounding box center [532, 514] width 61 height 24
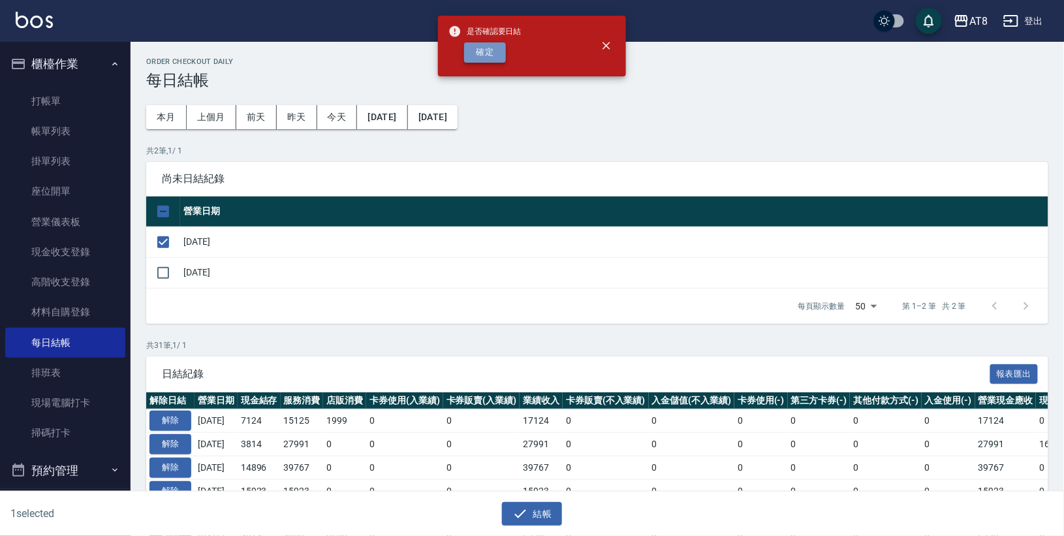
click at [504, 56] on button "確定" at bounding box center [485, 52] width 42 height 20
checkbox input "false"
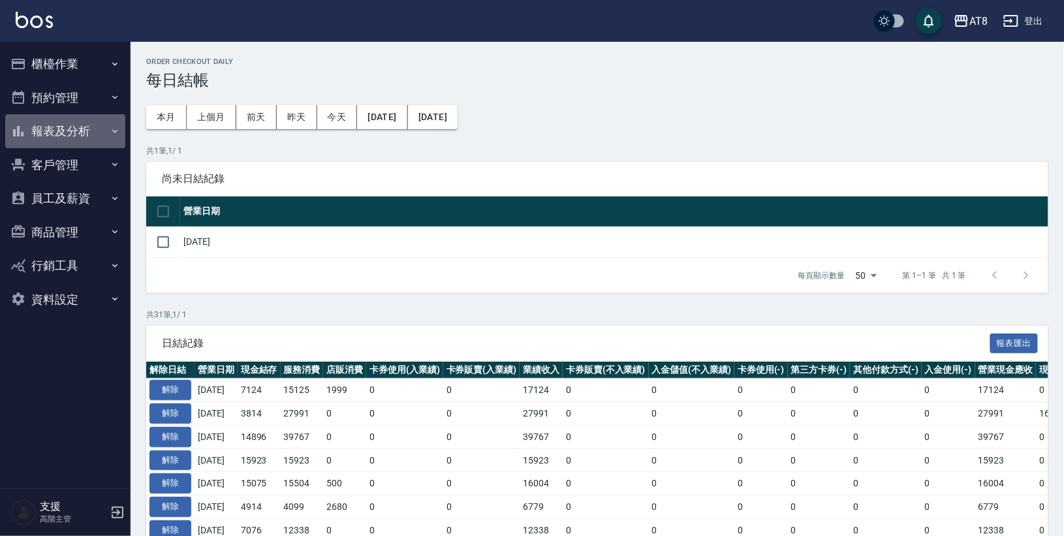
click at [76, 129] on button "報表及分析" at bounding box center [65, 131] width 120 height 34
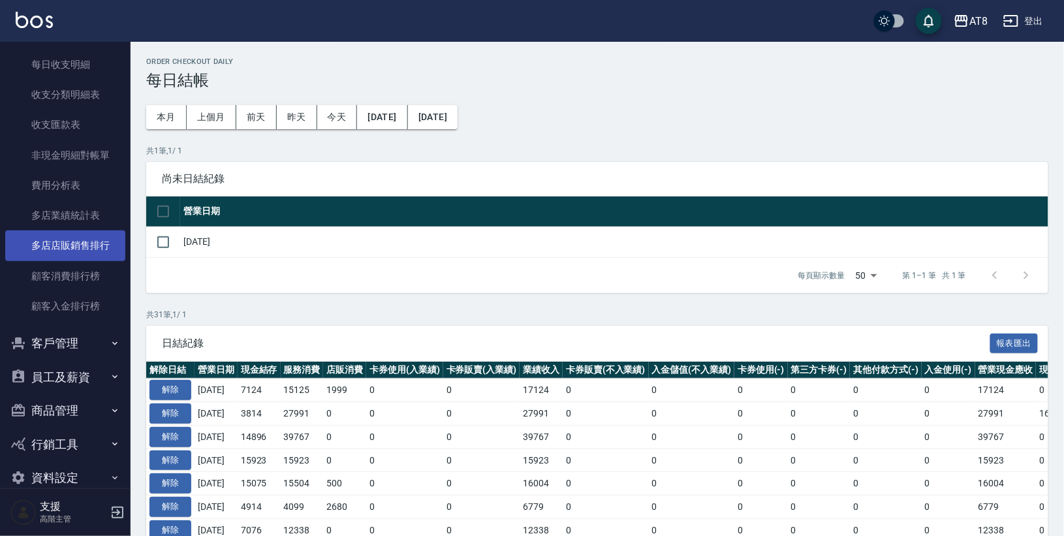
scroll to position [1100, 0]
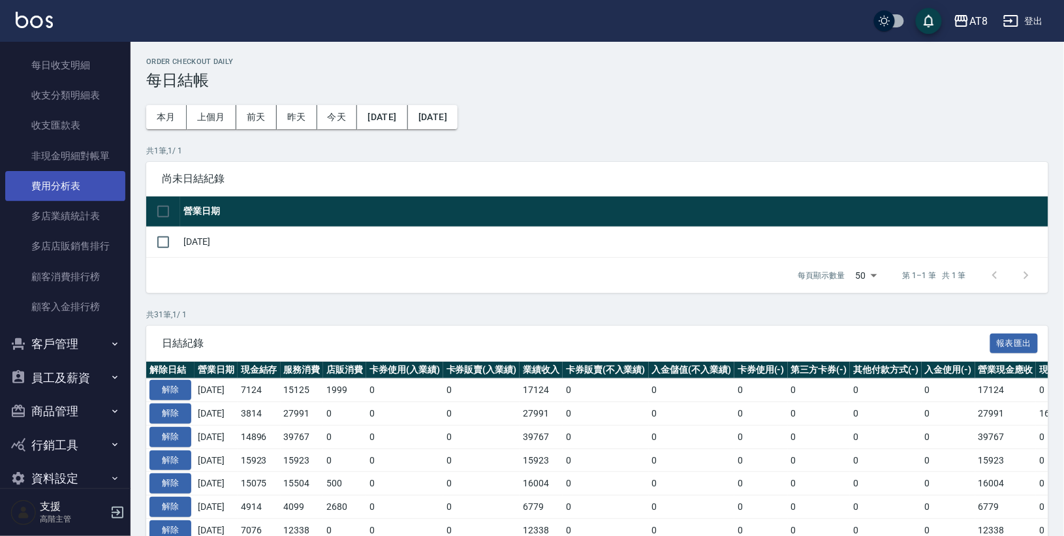
click at [68, 171] on link "費用分析表" at bounding box center [65, 186] width 120 height 30
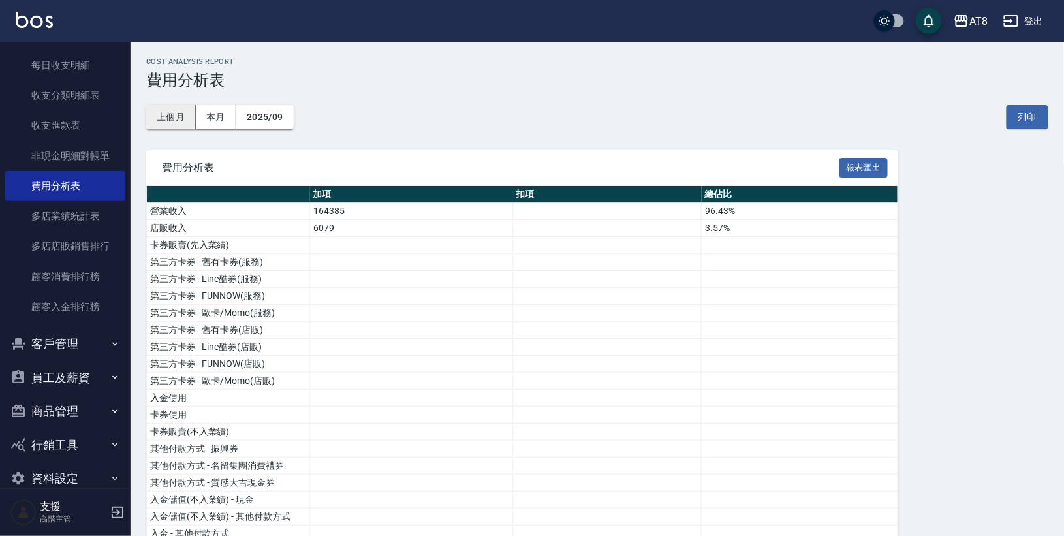
click at [171, 118] on button "上個月" at bounding box center [171, 117] width 50 height 24
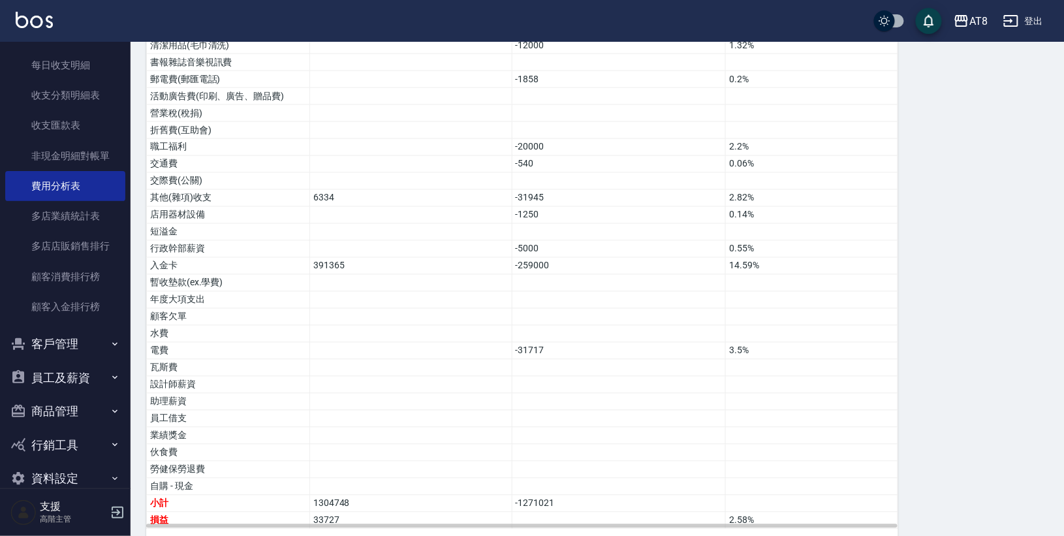
scroll to position [657, 0]
